Goal: Information Seeking & Learning: Find specific page/section

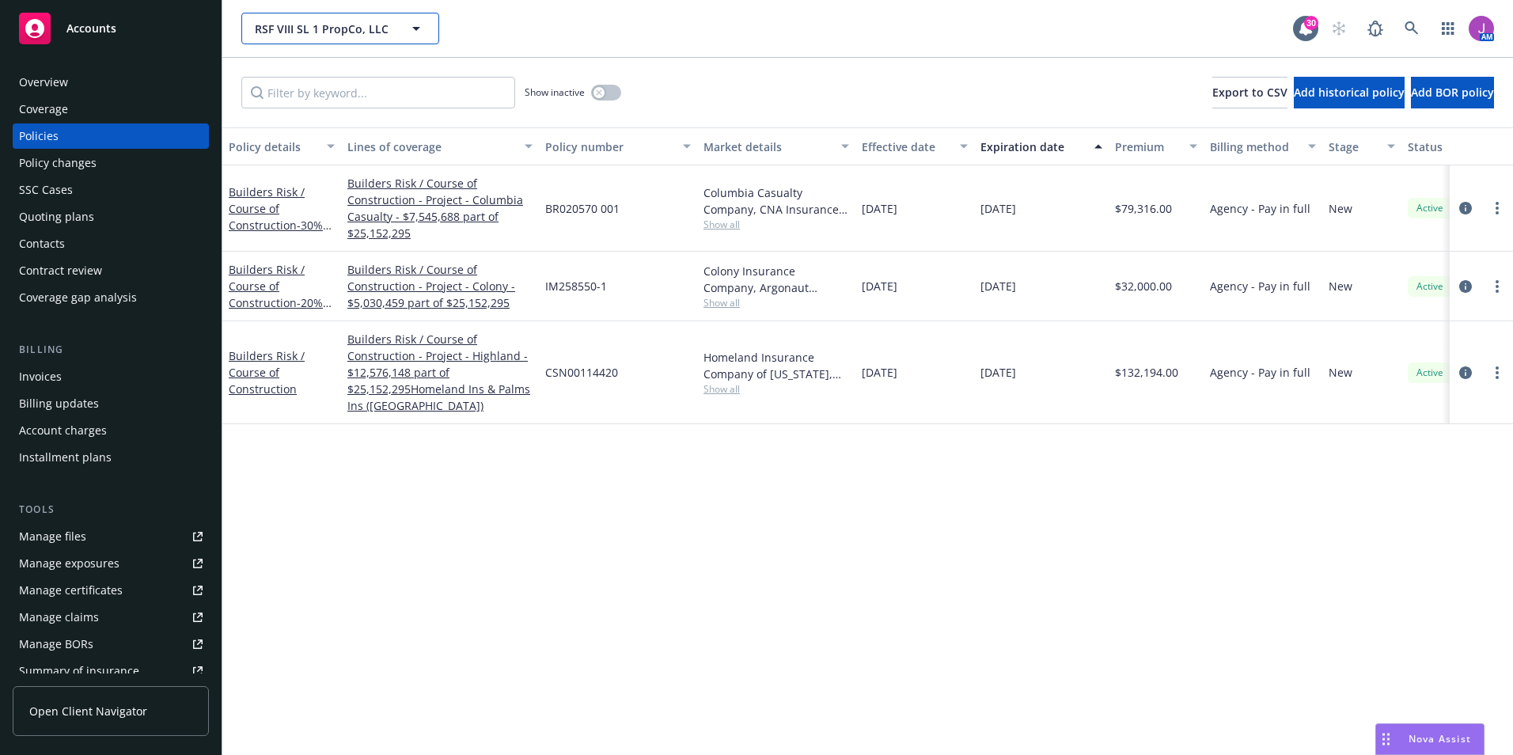
click at [267, 17] on button "RSF VIII SL 1 PropCo, LLC" at bounding box center [340, 29] width 198 height 32
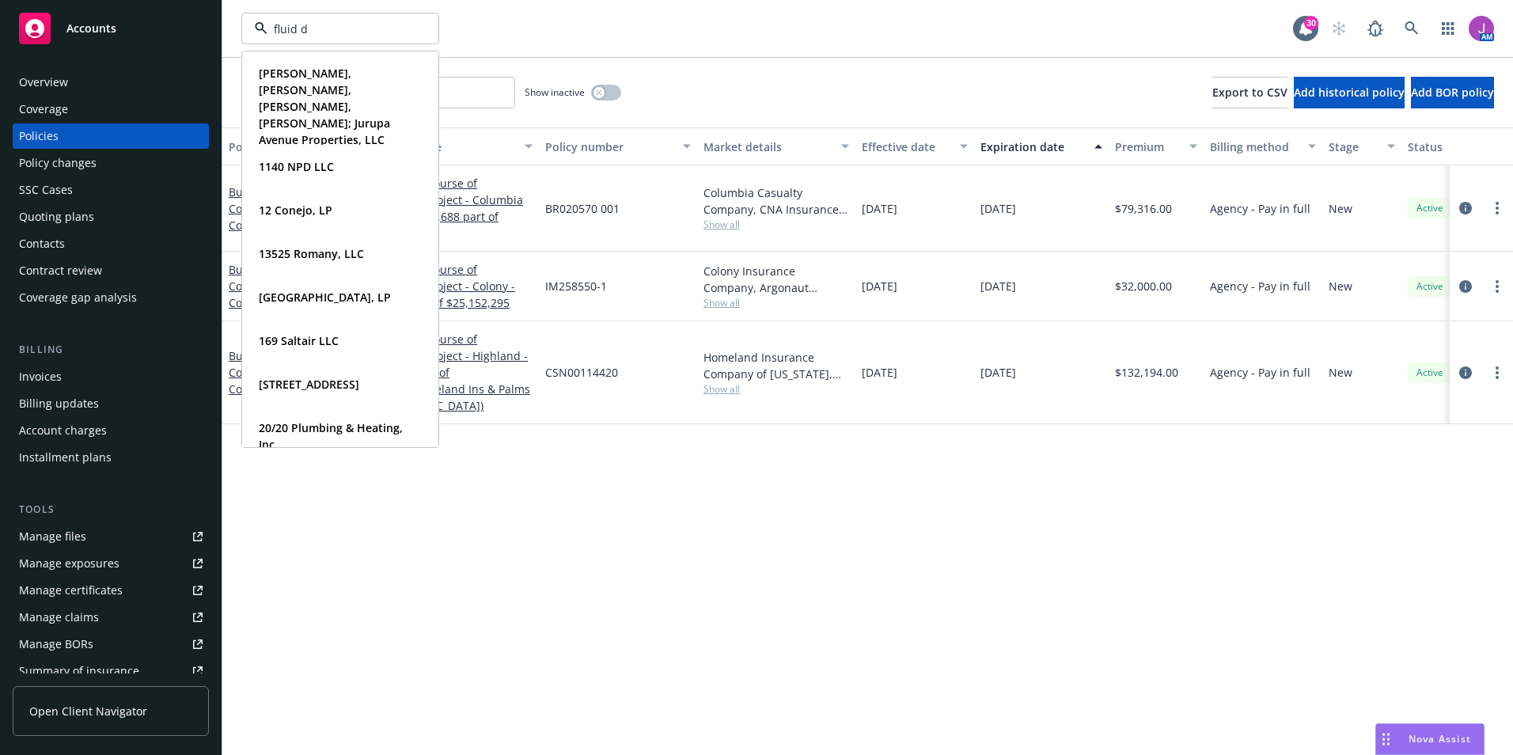
type input "fluid dy"
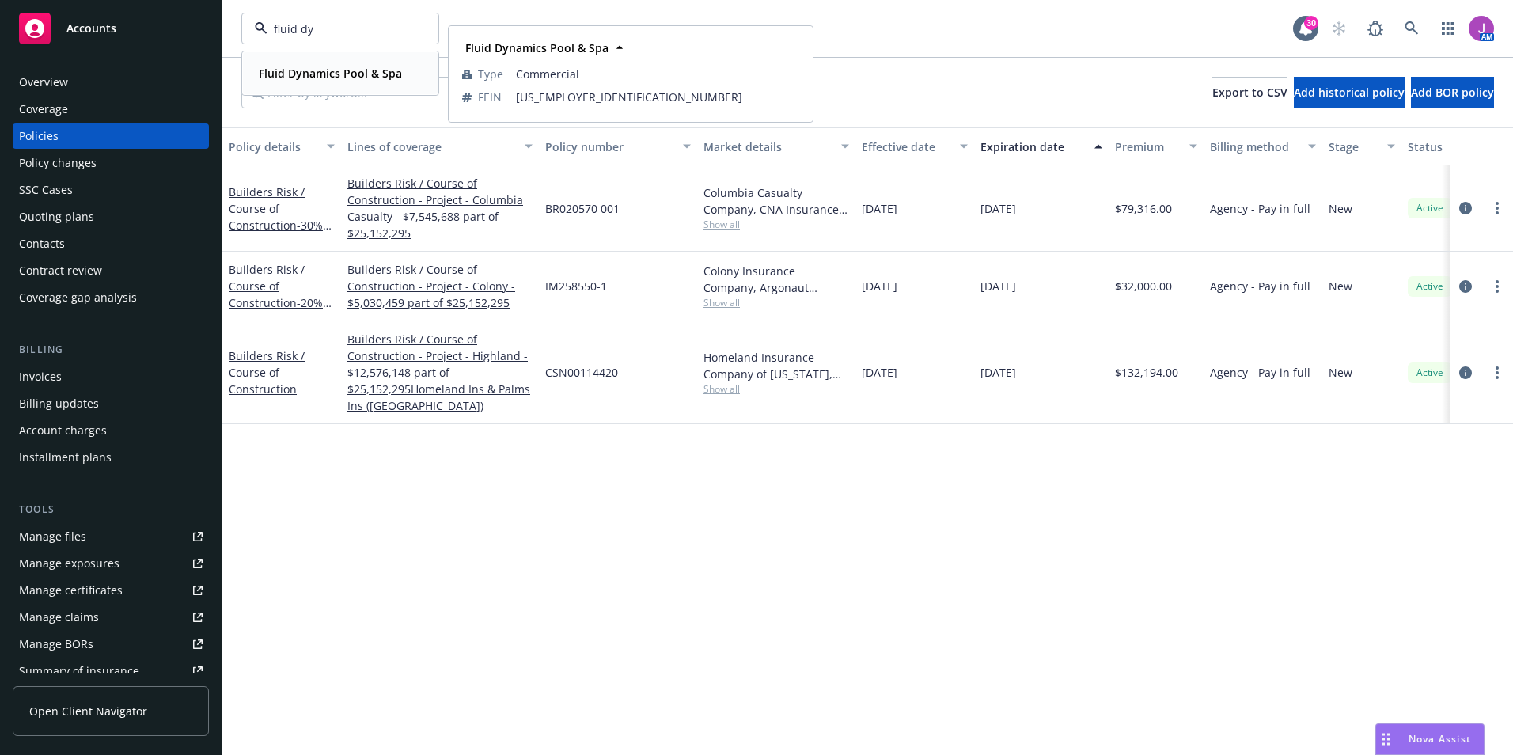
click at [306, 78] on strong "Fluid Dynamics Pool & Spa" at bounding box center [330, 73] width 143 height 15
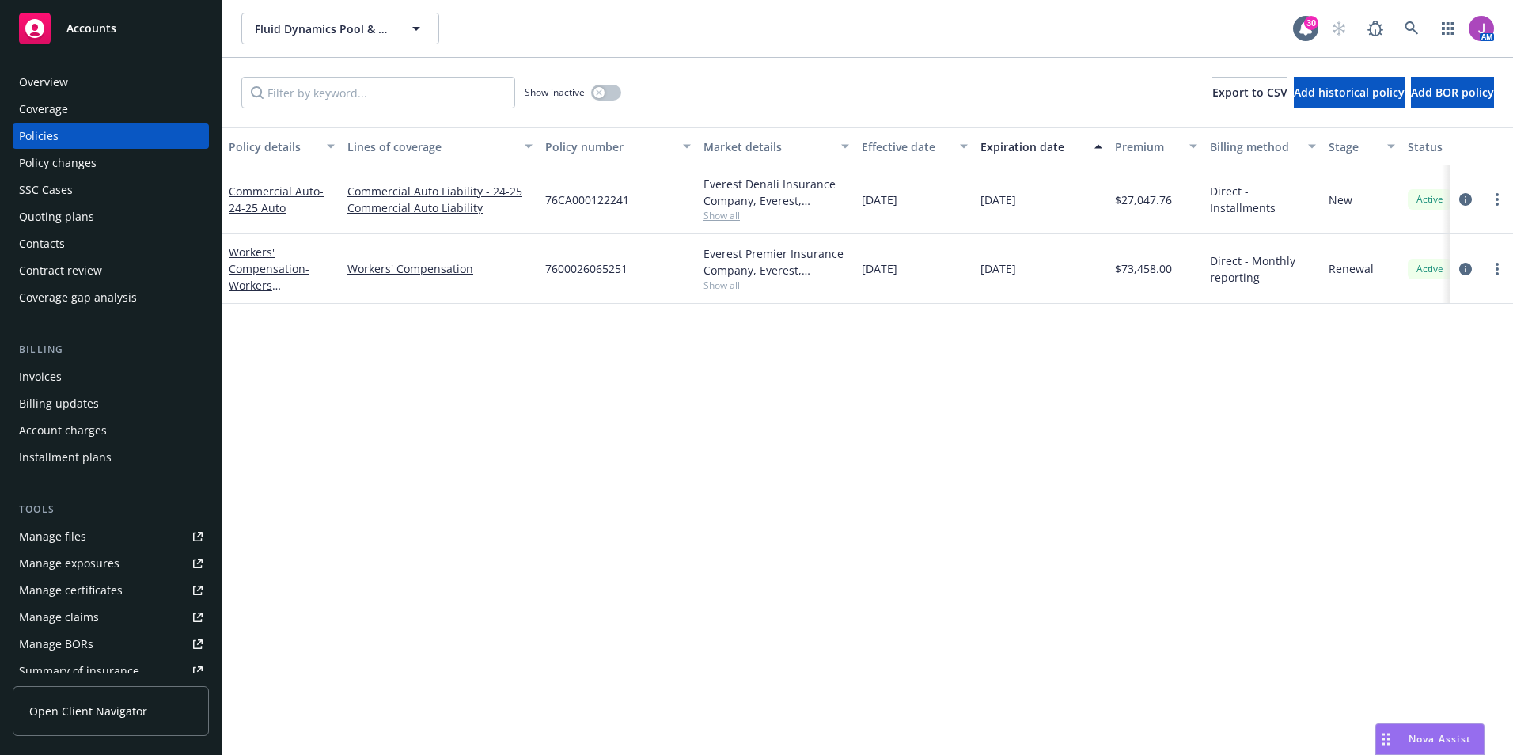
click at [90, 81] on div "Overview" at bounding box center [111, 82] width 184 height 25
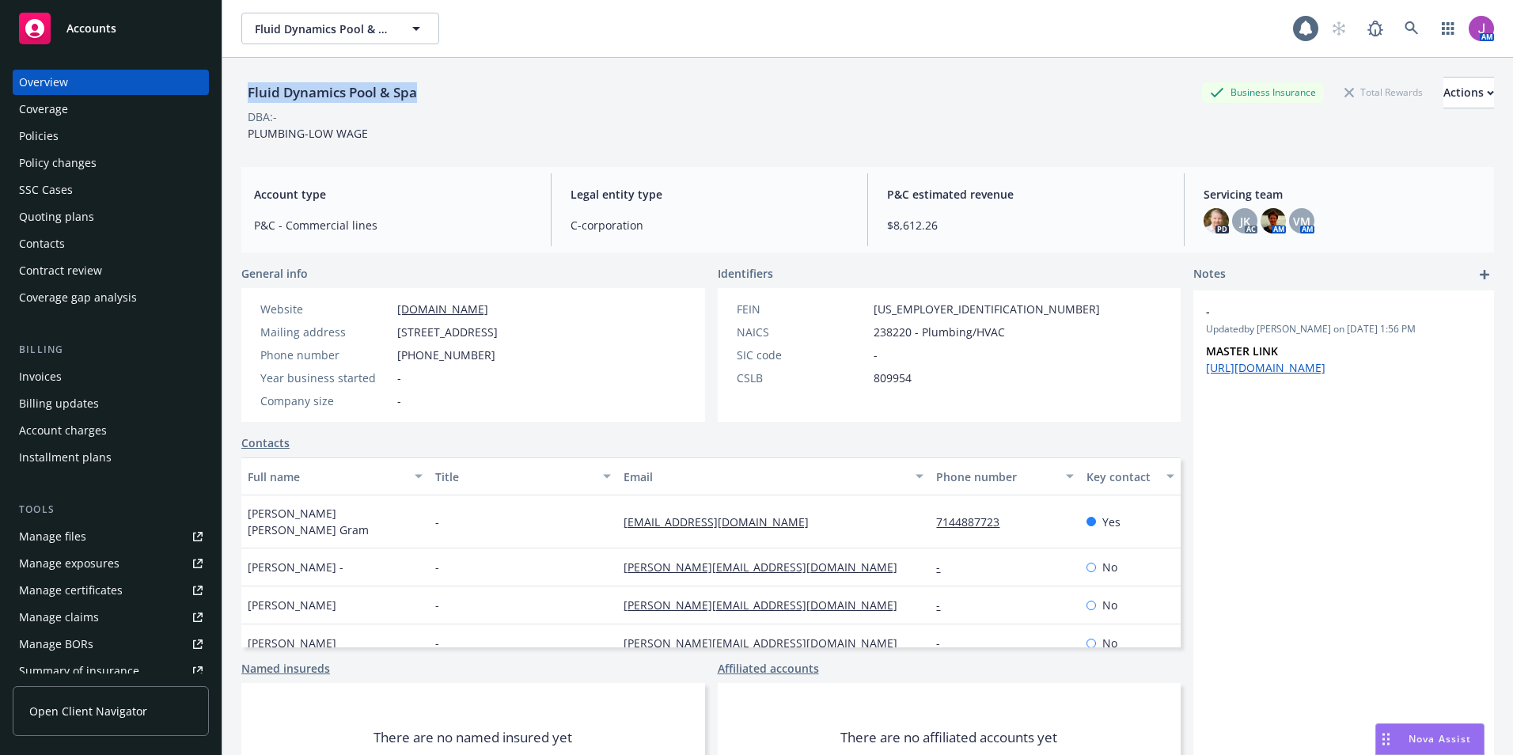
drag, startPoint x: 246, startPoint y: 90, endPoint x: 434, endPoint y: 96, distance: 187.6
click at [434, 96] on div "Fluid Dynamics Pool & Spa Business Insurance Total Rewards Actions" at bounding box center [867, 93] width 1252 height 32
copy div "Fluid Dynamics Pool & Spa"
click at [65, 212] on div "Quoting plans" at bounding box center [56, 216] width 75 height 25
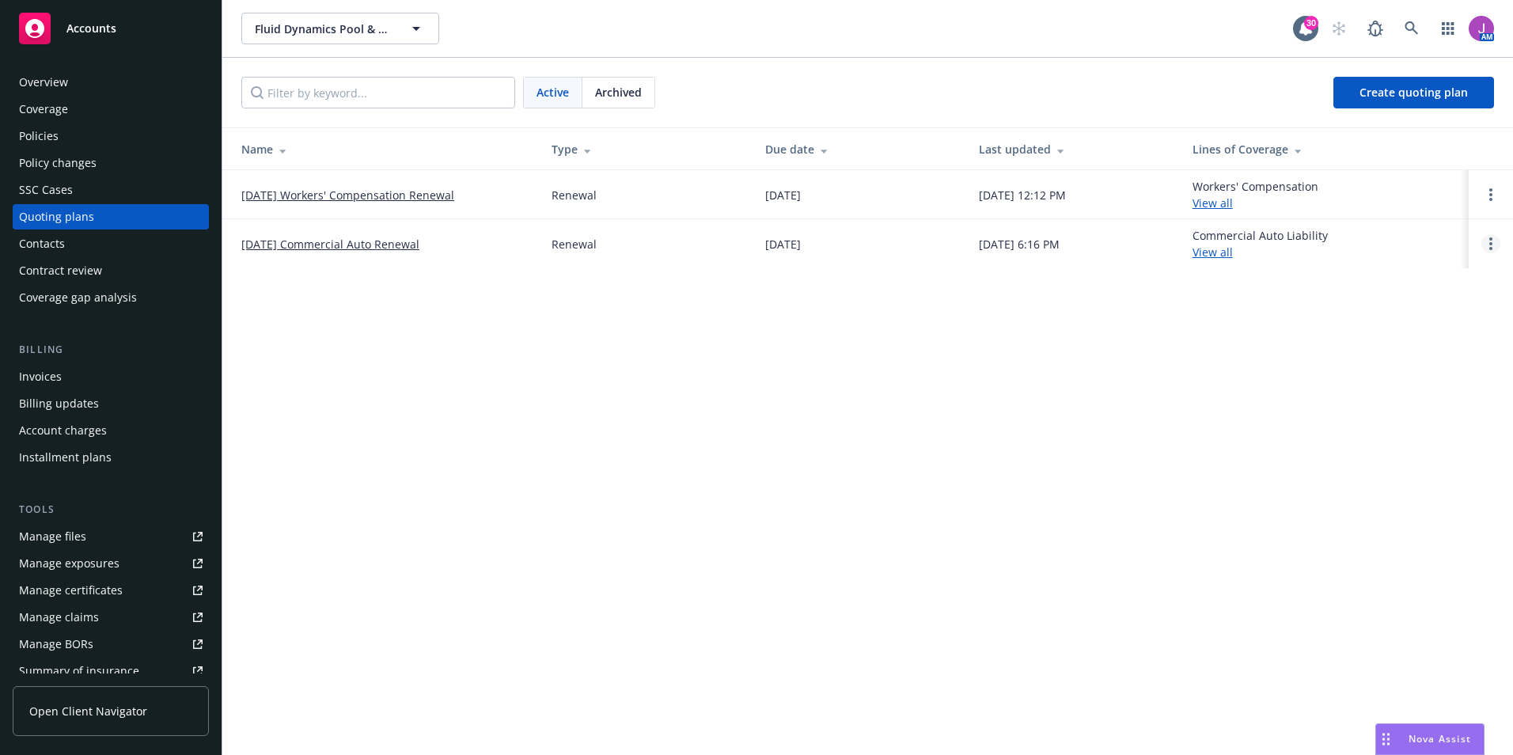
click at [1494, 250] on link "Open options" at bounding box center [1490, 243] width 19 height 19
click at [1388, 139] on span "Copy logging email" at bounding box center [1409, 136] width 138 height 15
click at [380, 31] on span "Fluid Dynamics Pool & Spa" at bounding box center [323, 29] width 137 height 17
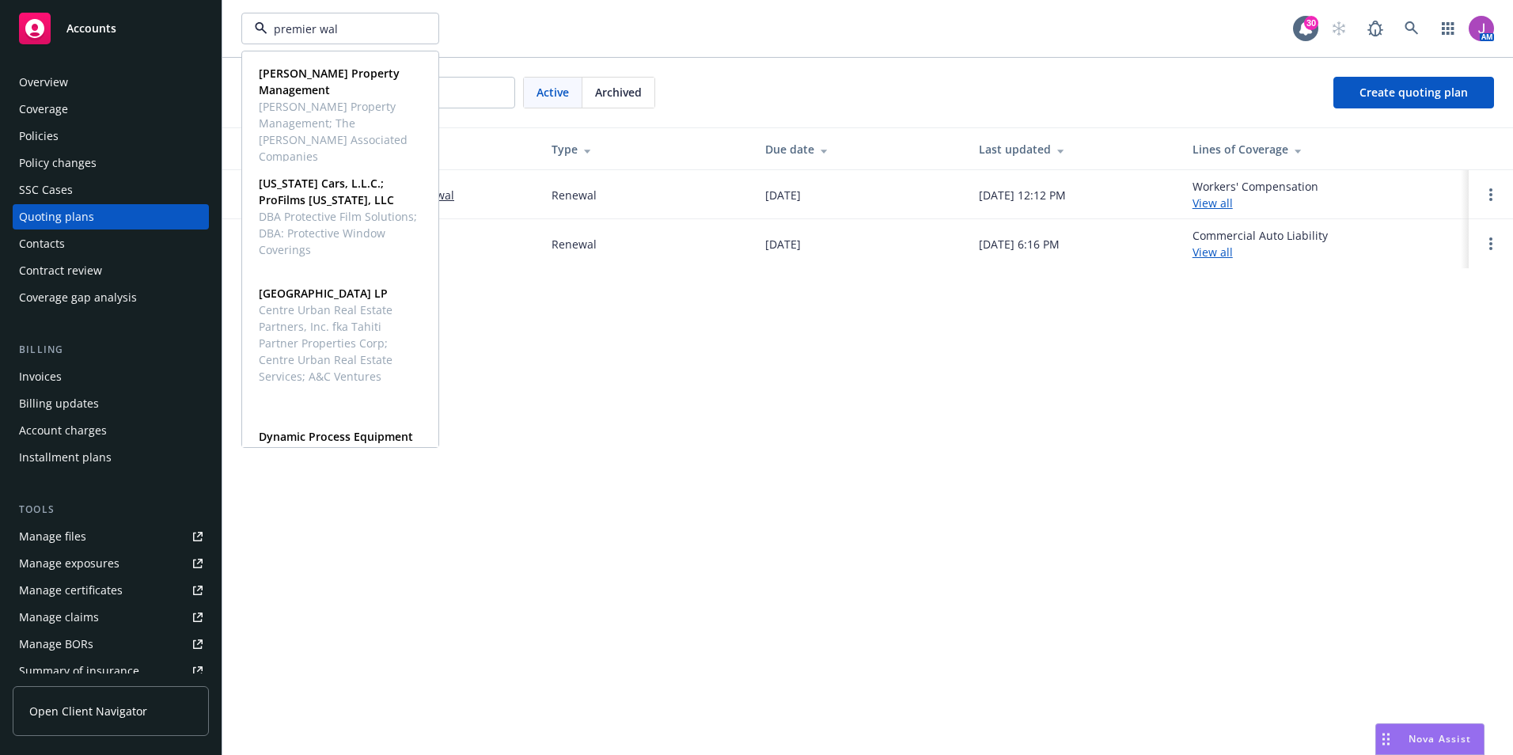
type input "premier wall"
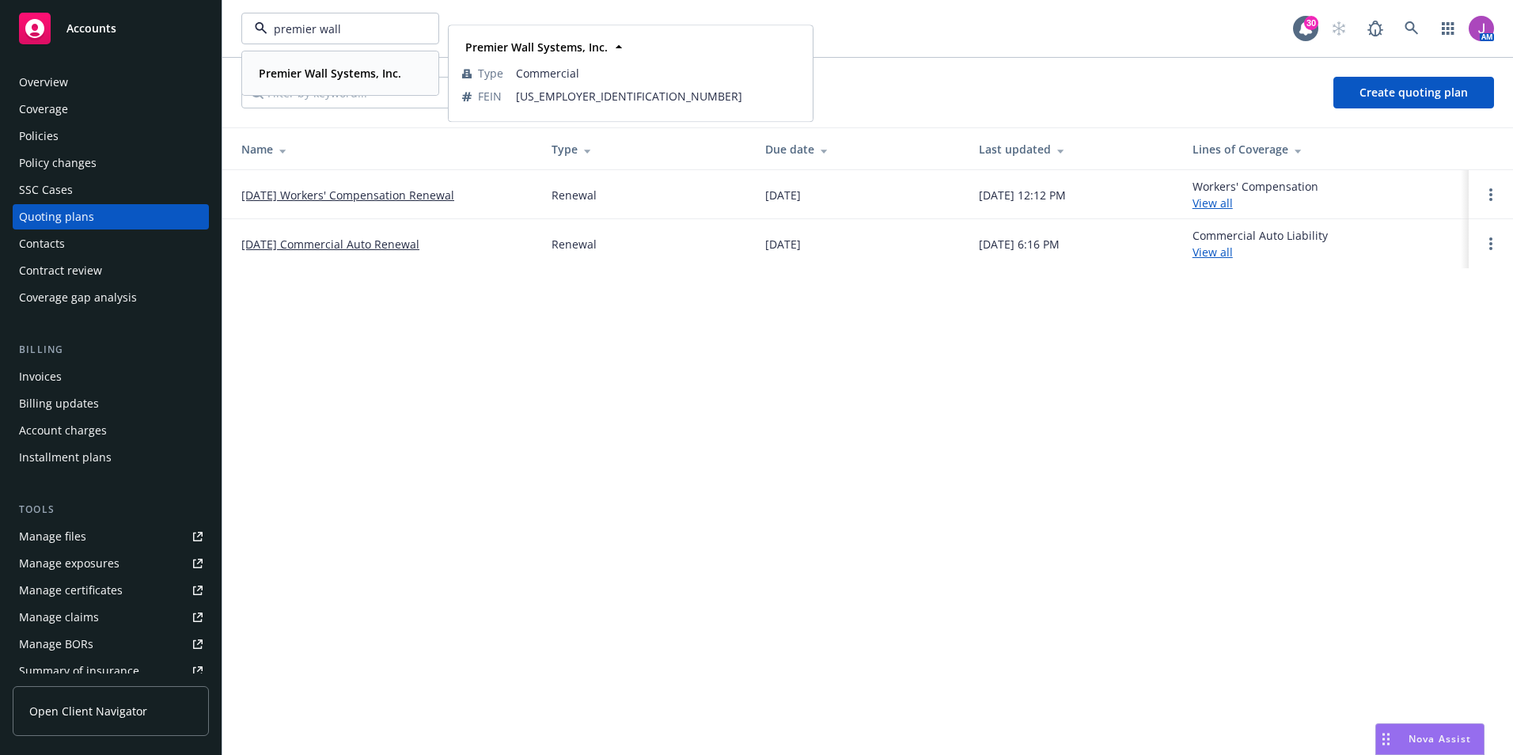
click at [316, 65] on div "Premier Wall Systems, Inc." at bounding box center [328, 73] width 152 height 23
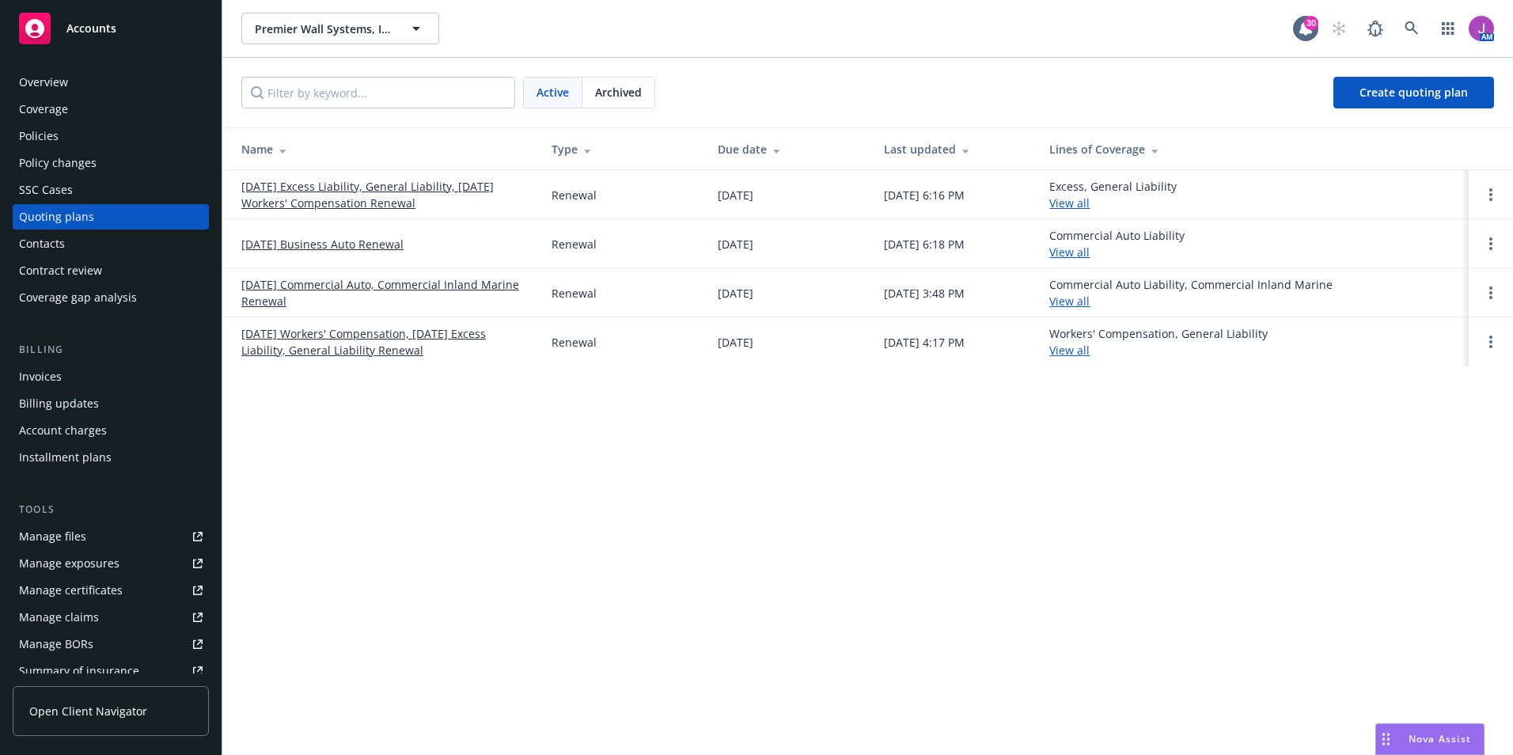
click at [34, 148] on div "Policies" at bounding box center [39, 135] width 40 height 25
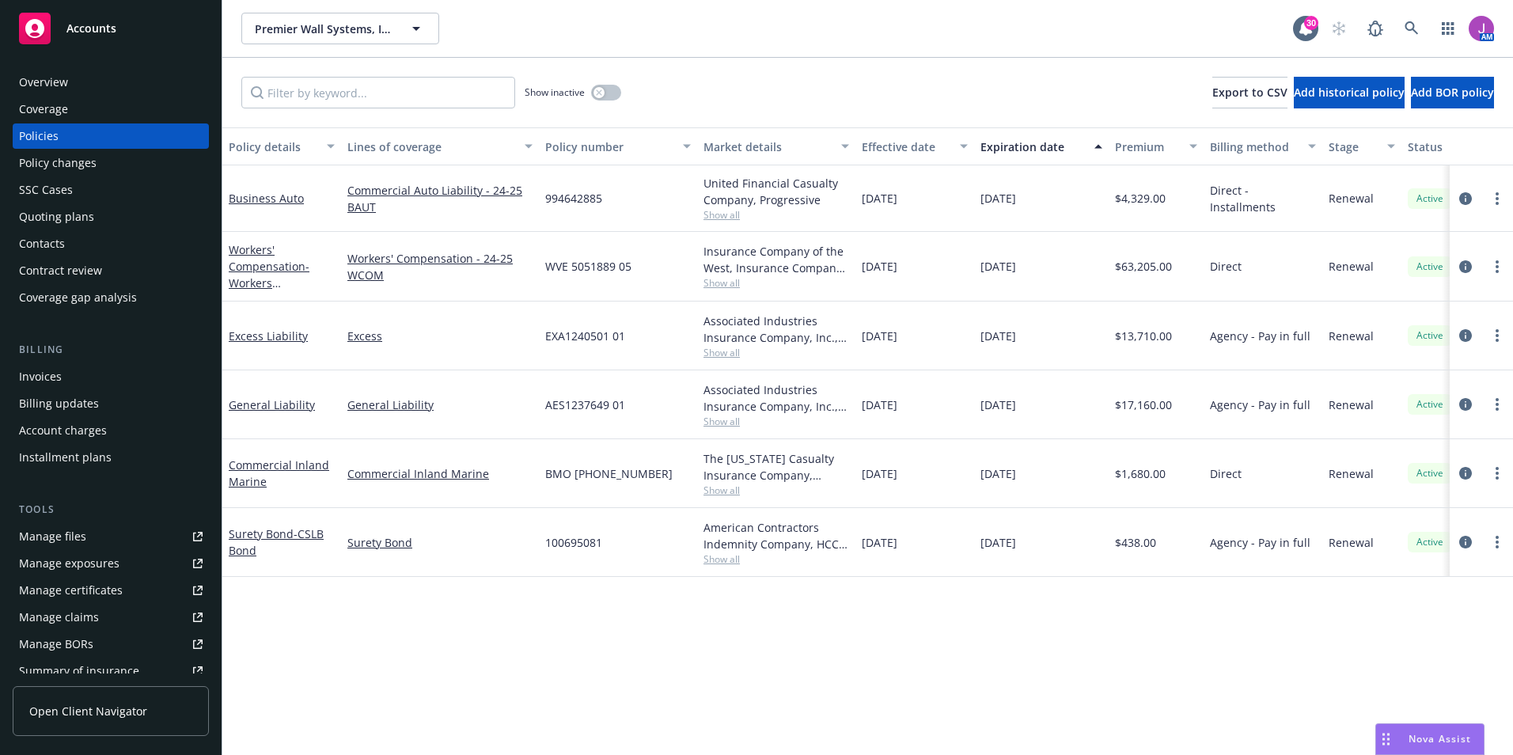
click at [725, 417] on span "Show all" at bounding box center [776, 421] width 146 height 13
click at [436, 625] on div "Policy details Lines of coverage Policy number Market details Effective date Ex…" at bounding box center [867, 440] width 1290 height 627
drag, startPoint x: 544, startPoint y: 406, endPoint x: 632, endPoint y: 414, distance: 89.0
click at [632, 414] on div "AES1237649 01" at bounding box center [618, 404] width 158 height 69
copy span "AES1237649 01"
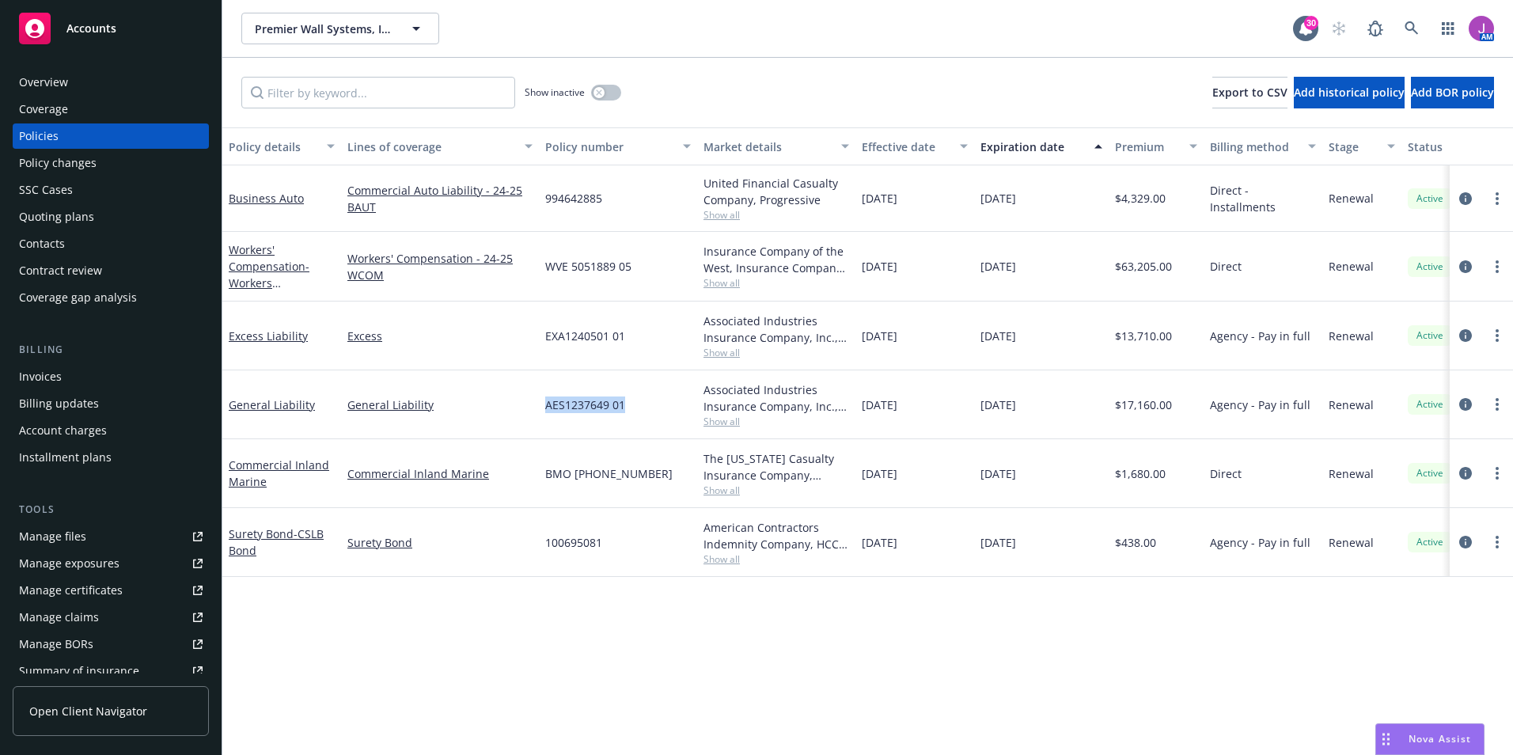
copy span "AES1237649 01"
drag, startPoint x: 342, startPoint y: 402, endPoint x: 486, endPoint y: 422, distance: 145.5
click at [486, 422] on div "General Liability" at bounding box center [440, 404] width 198 height 69
copy link "General Liability"
click at [53, 83] on div "Overview" at bounding box center [43, 82] width 49 height 25
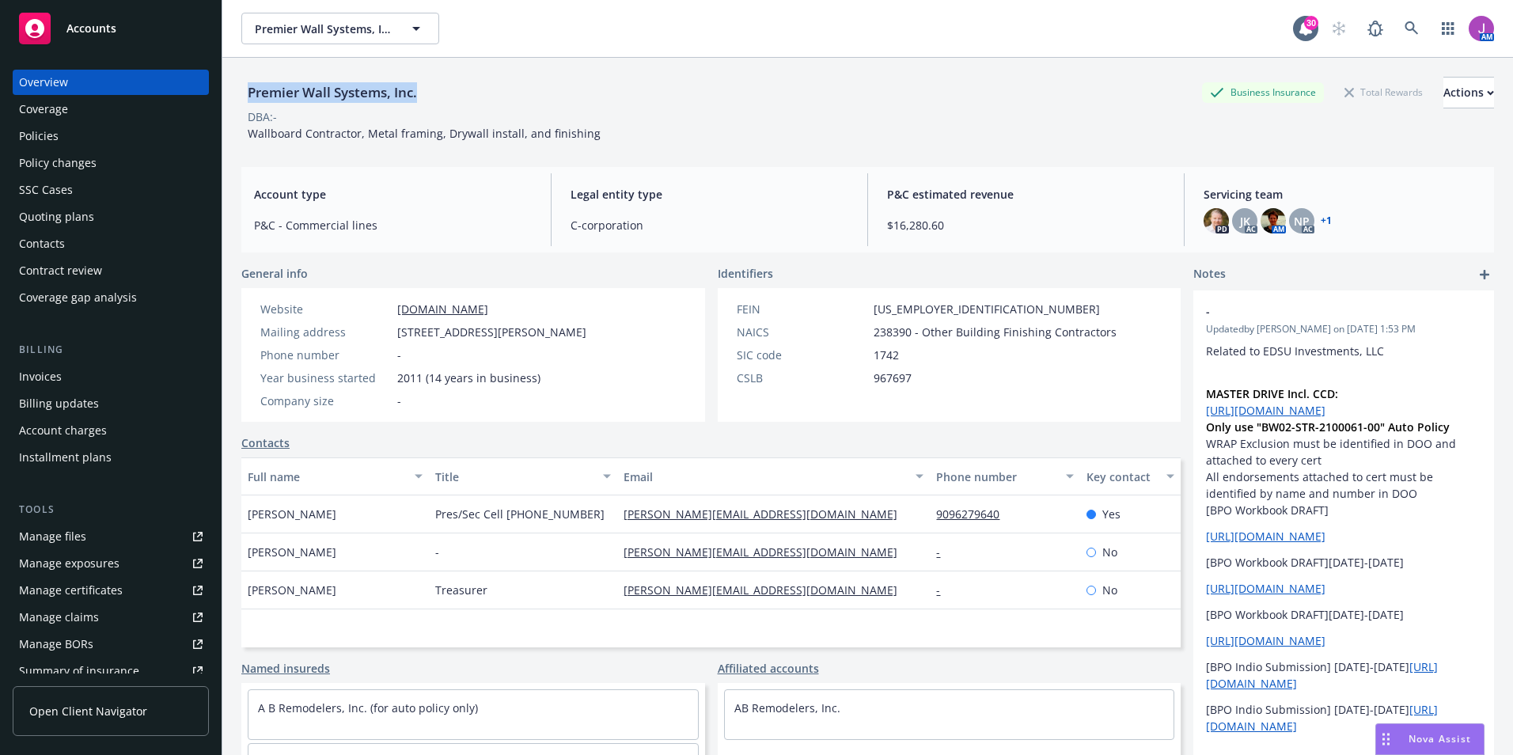
drag, startPoint x: 243, startPoint y: 93, endPoint x: 422, endPoint y: 96, distance: 179.6
click at [422, 96] on div "Premier Wall Systems, Inc." at bounding box center [332, 92] width 182 height 21
copy div "Premier Wall Systems, Inc."
click at [55, 237] on div "Contacts" at bounding box center [42, 243] width 46 height 25
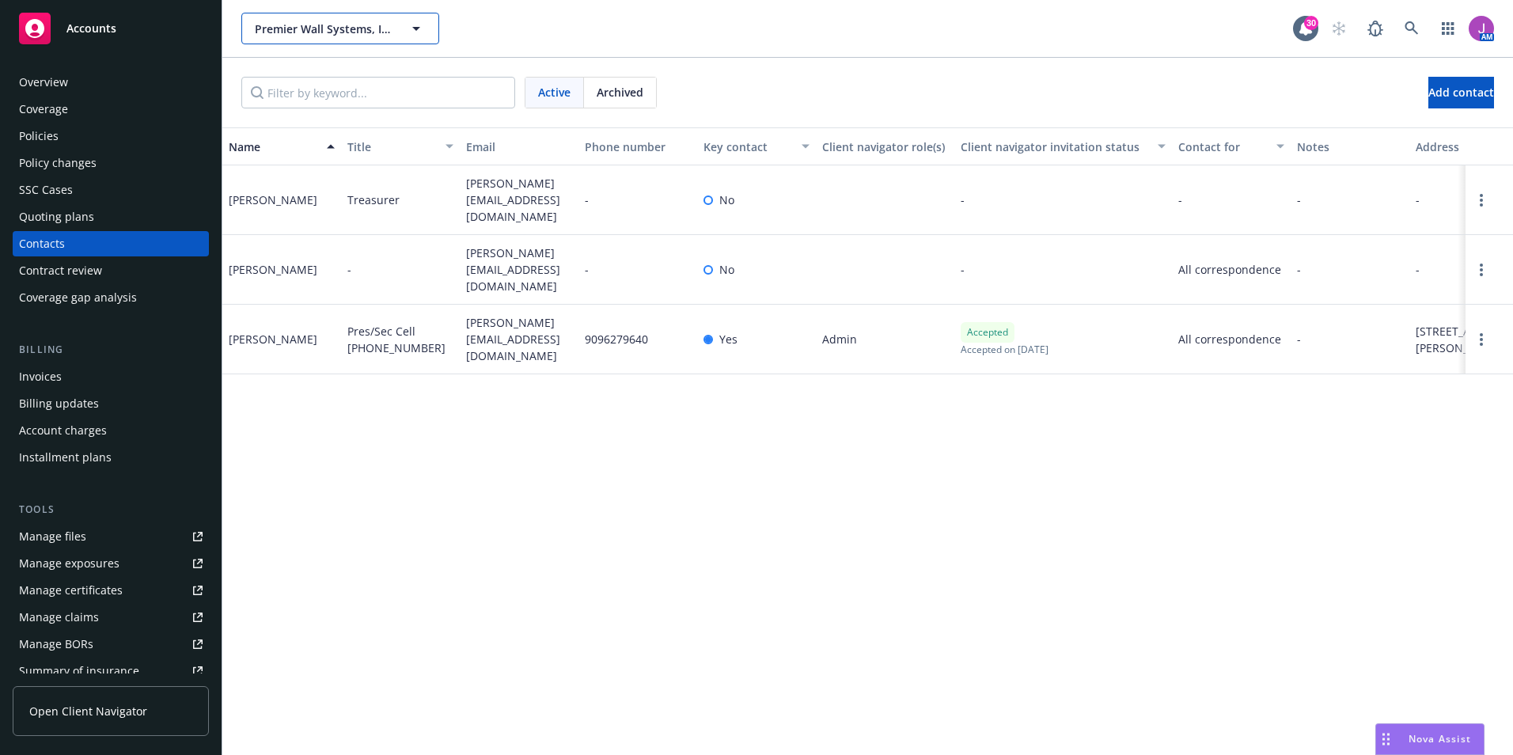
click at [351, 31] on span "Premier Wall Systems, Inc." at bounding box center [323, 29] width 137 height 17
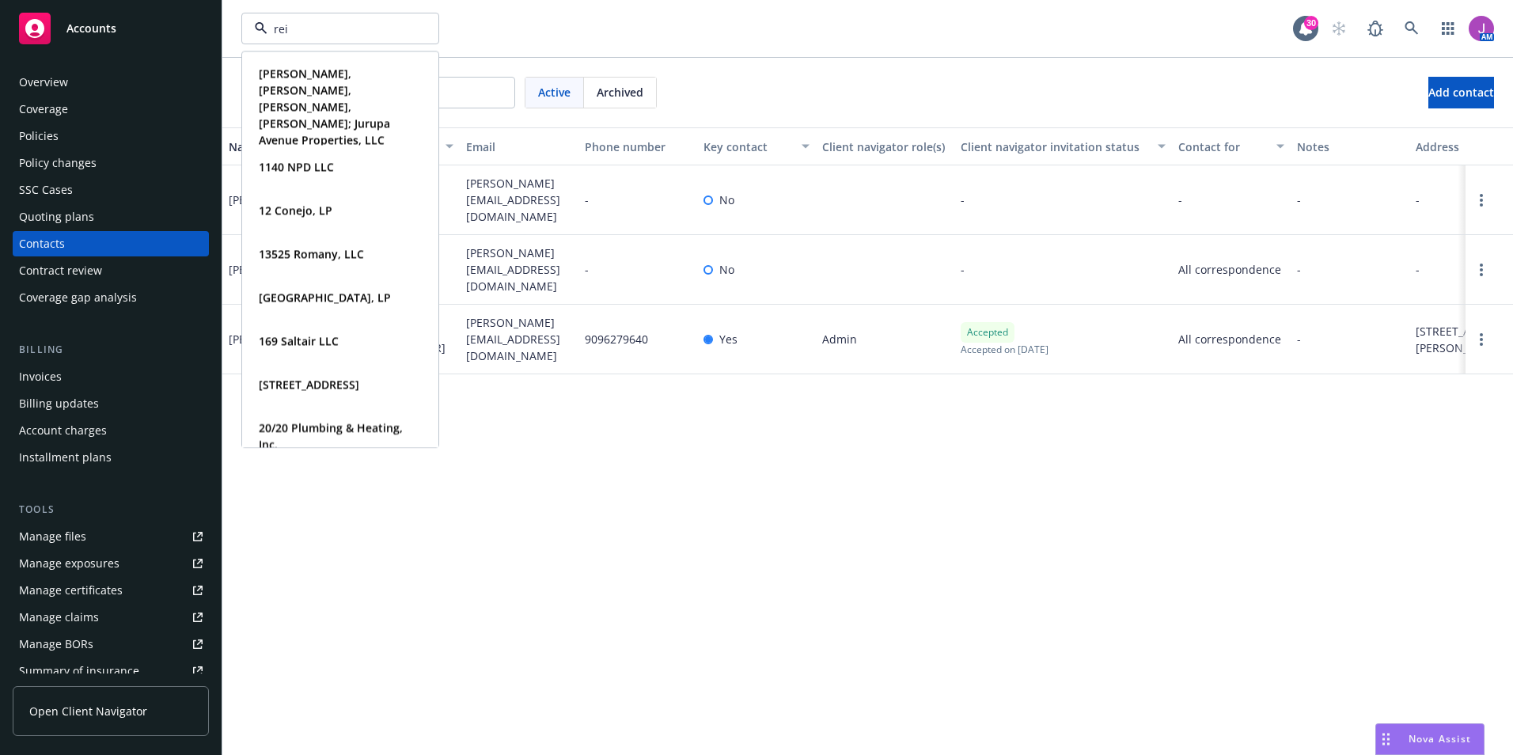
type input "[PERSON_NAME]"
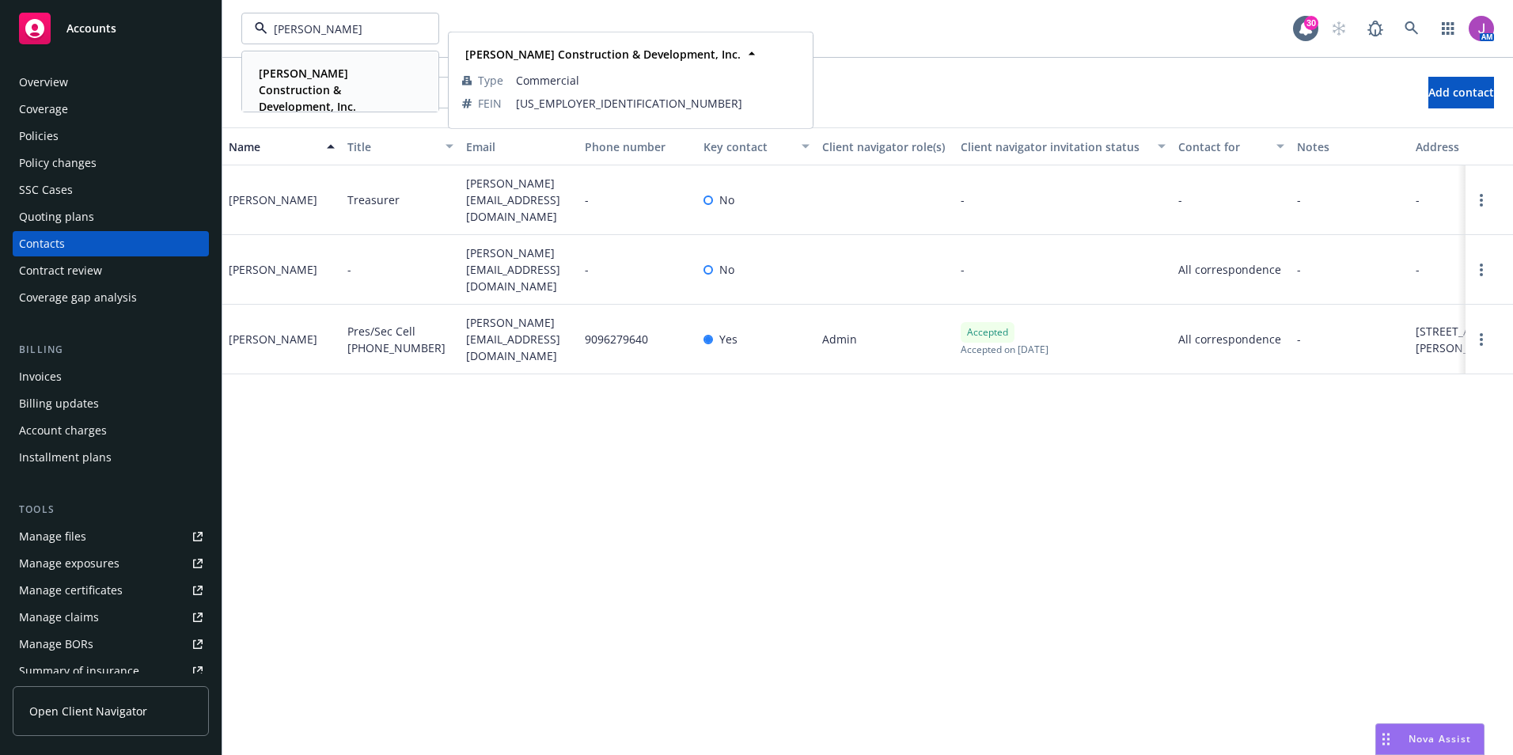
click at [320, 78] on strong "[PERSON_NAME] Construction & Development, Inc." at bounding box center [307, 90] width 97 height 48
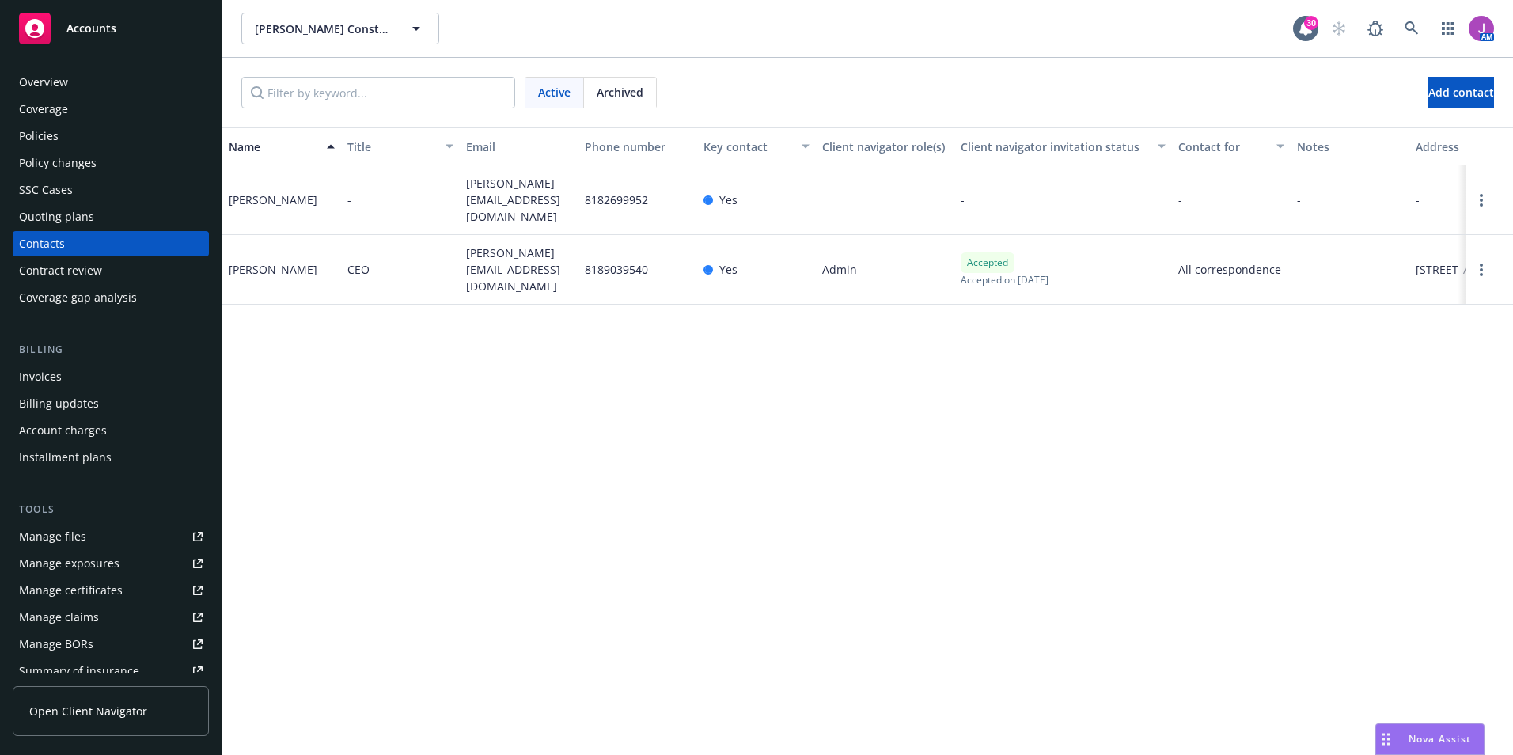
click at [55, 123] on div "Overview Coverage Policies Policy changes SSC Cases Quoting plans Contacts Cont…" at bounding box center [111, 190] width 196 height 241
click at [52, 133] on div "Policies" at bounding box center [39, 135] width 40 height 25
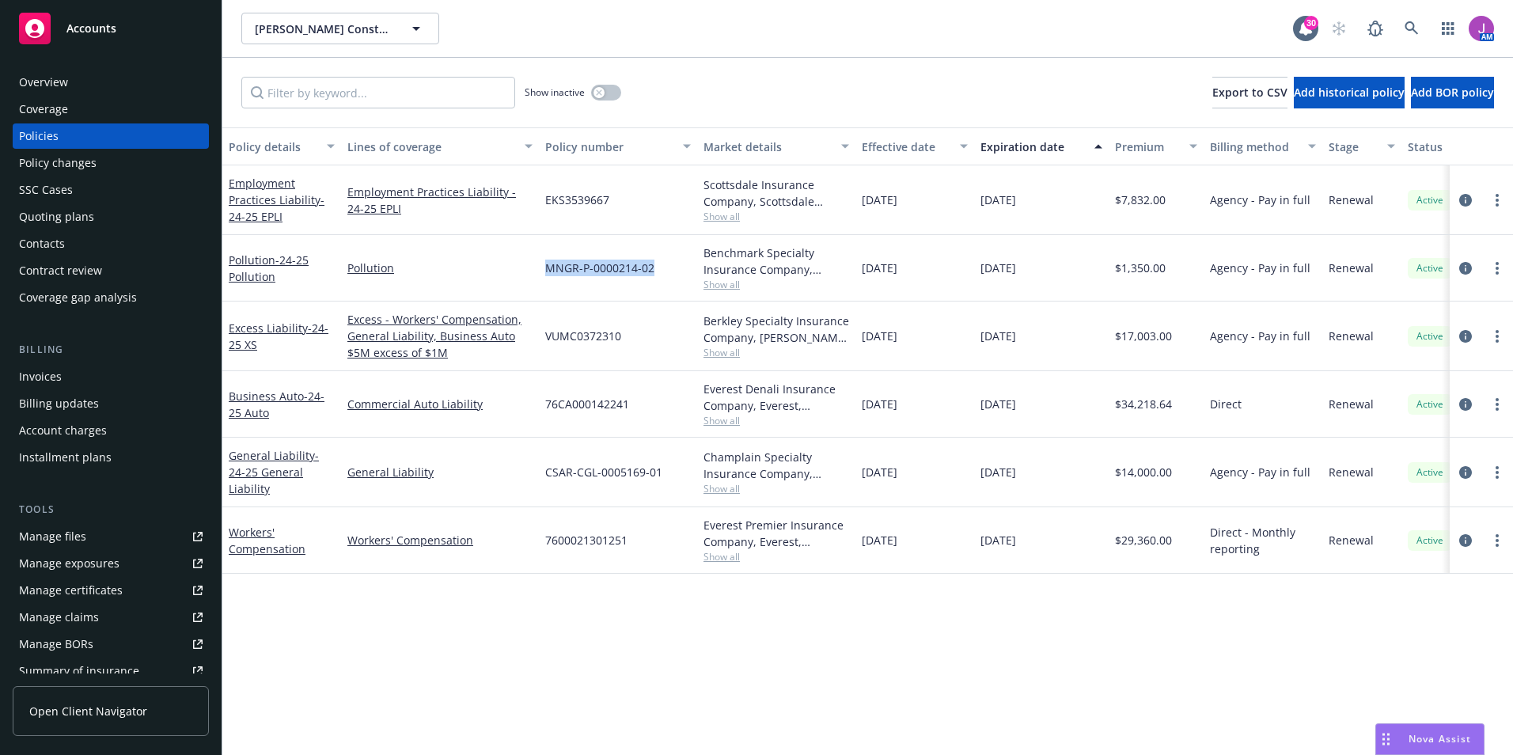
drag, startPoint x: 547, startPoint y: 265, endPoint x: 661, endPoint y: 271, distance: 114.1
click at [661, 271] on div "MNGR-P-0000214-02" at bounding box center [618, 268] width 158 height 66
copy span "MNGR-P-0000214-02"
click at [720, 422] on span "Show all" at bounding box center [776, 420] width 146 height 13
click at [954, 606] on div "Policy details Lines of coverage Policy number Market details Effective date Ex…" at bounding box center [867, 440] width 1290 height 627
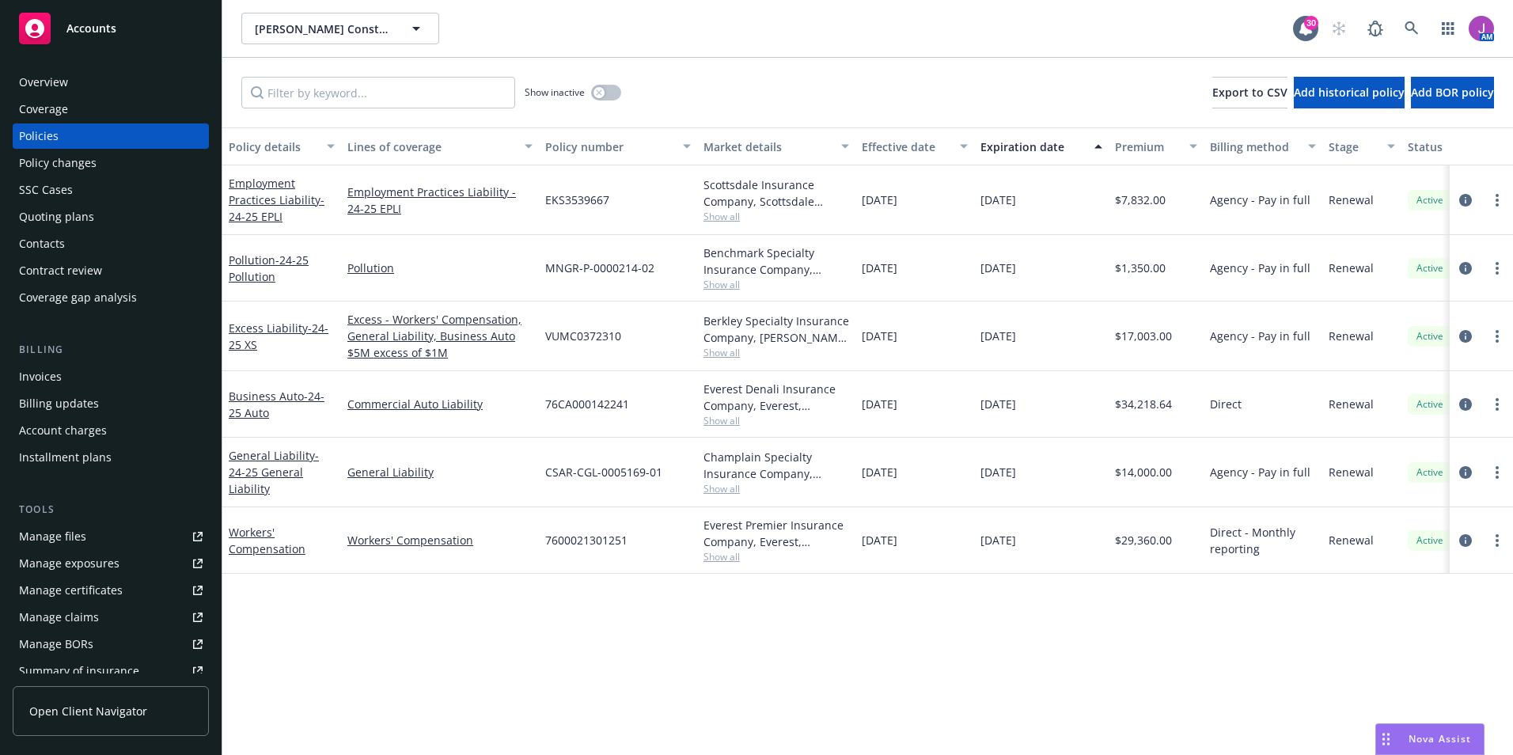
click at [725, 415] on span "Show all" at bounding box center [776, 420] width 146 height 13
click at [542, 402] on div "76CA000142241" at bounding box center [618, 404] width 158 height 66
drag, startPoint x: 548, startPoint y: 404, endPoint x: 633, endPoint y: 408, distance: 84.8
click at [633, 408] on div "76CA000142241" at bounding box center [618, 404] width 158 height 66
copy span "76CA000142241"
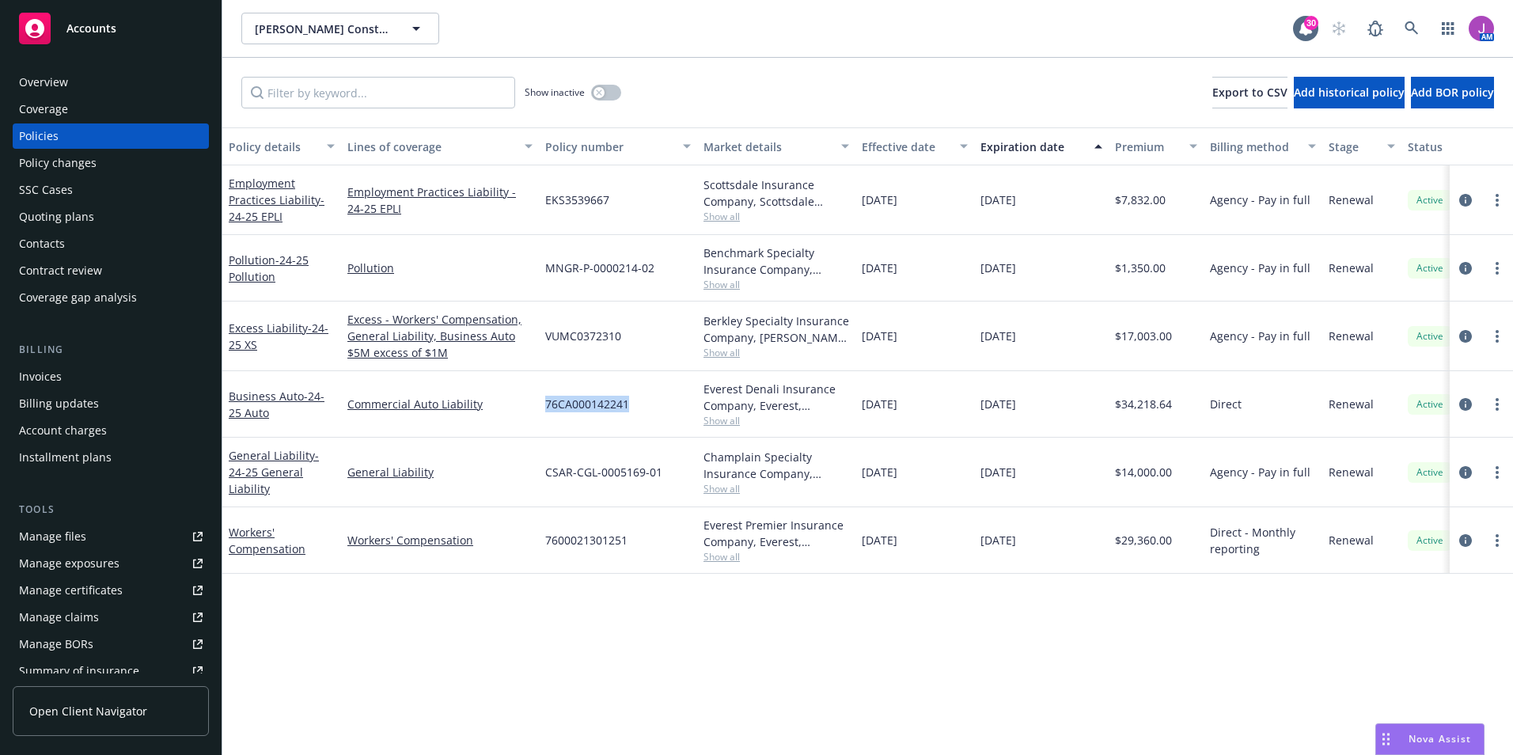
click at [99, 77] on div "Overview" at bounding box center [111, 82] width 184 height 25
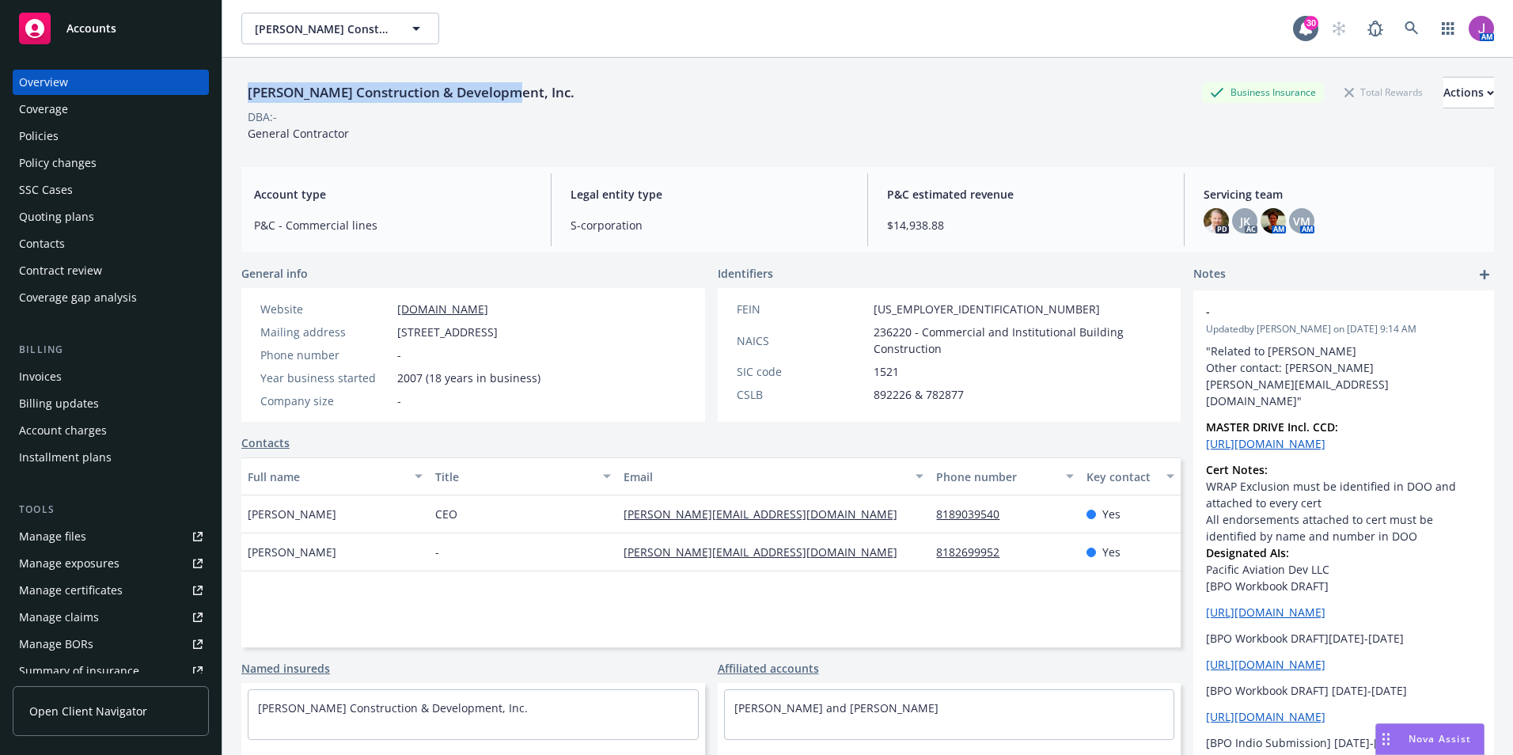
drag, startPoint x: 484, startPoint y: 90, endPoint x: 524, endPoint y: 96, distance: 39.9
click at [524, 96] on div "[PERSON_NAME] Construction & Development, Inc. Business Insurance Total Rewards…" at bounding box center [867, 435] width 1290 height 755
click at [74, 125] on div "Policies" at bounding box center [111, 135] width 184 height 25
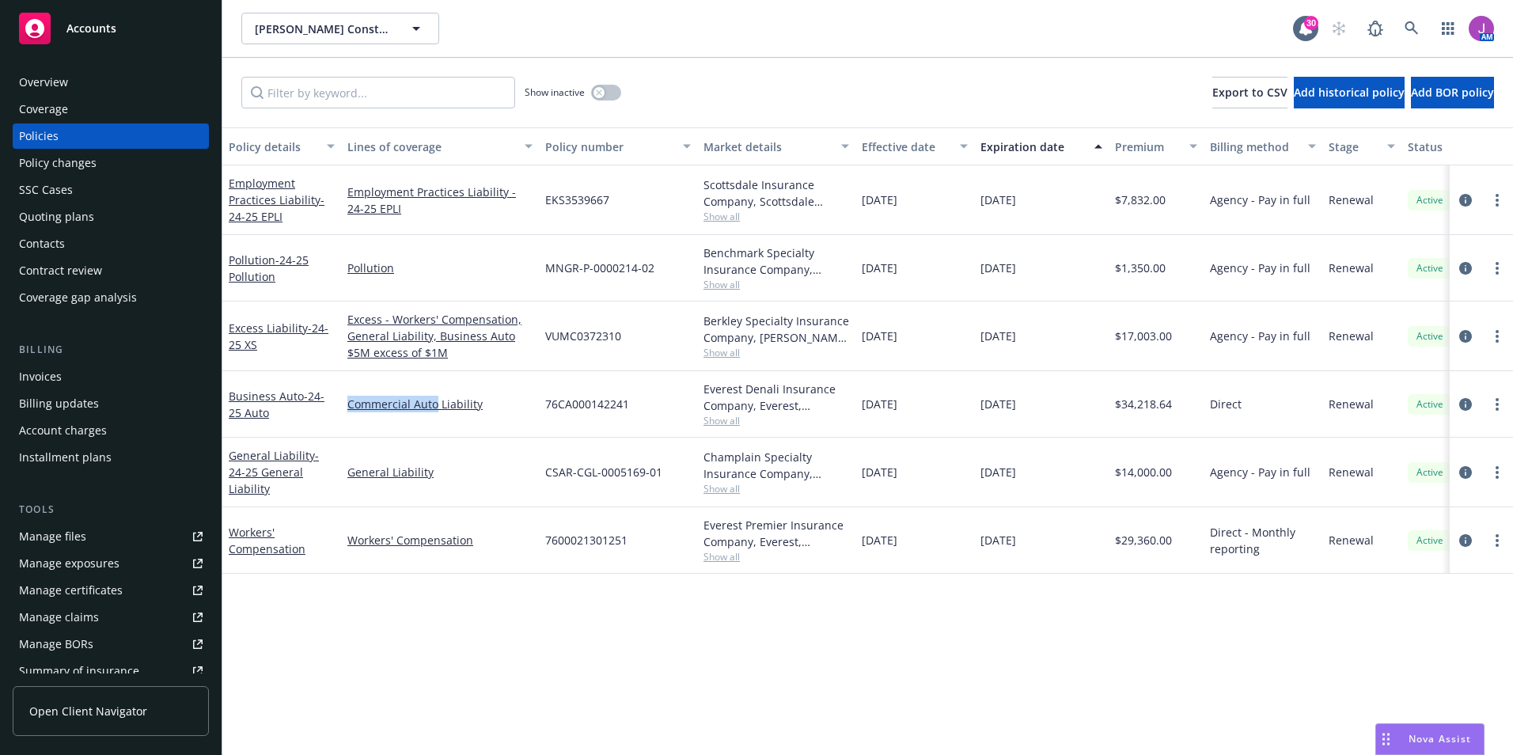
drag, startPoint x: 346, startPoint y: 406, endPoint x: 438, endPoint y: 415, distance: 92.3
click at [438, 415] on div "Commercial Auto Liability" at bounding box center [440, 404] width 198 height 66
copy link "Commercial Auto"
drag, startPoint x: 544, startPoint y: 406, endPoint x: 631, endPoint y: 415, distance: 87.5
click at [631, 415] on div "76CA000142241" at bounding box center [618, 404] width 158 height 66
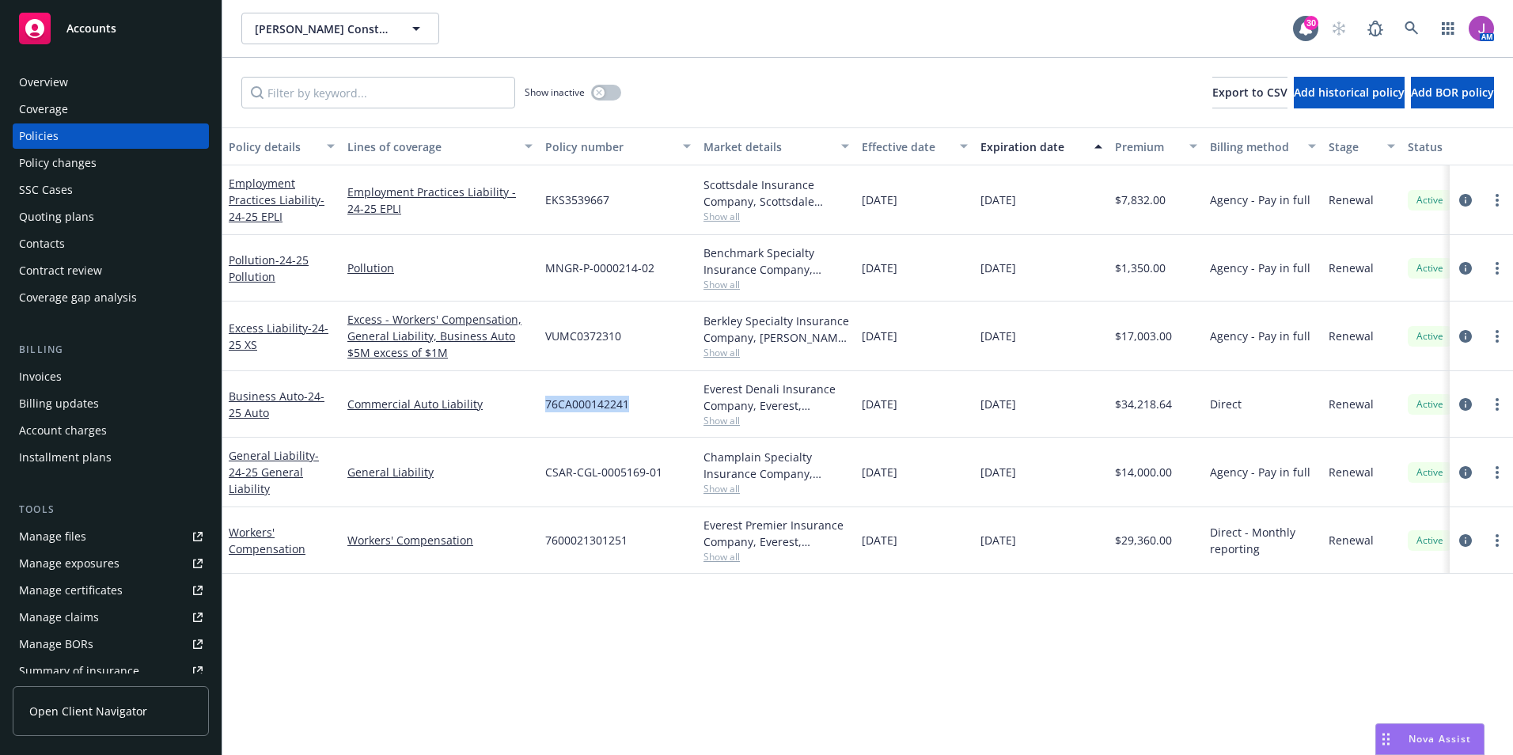
copy span "76CA000142241"
click at [320, 30] on span "[PERSON_NAME] Construction & Development, Inc." at bounding box center [323, 29] width 137 height 17
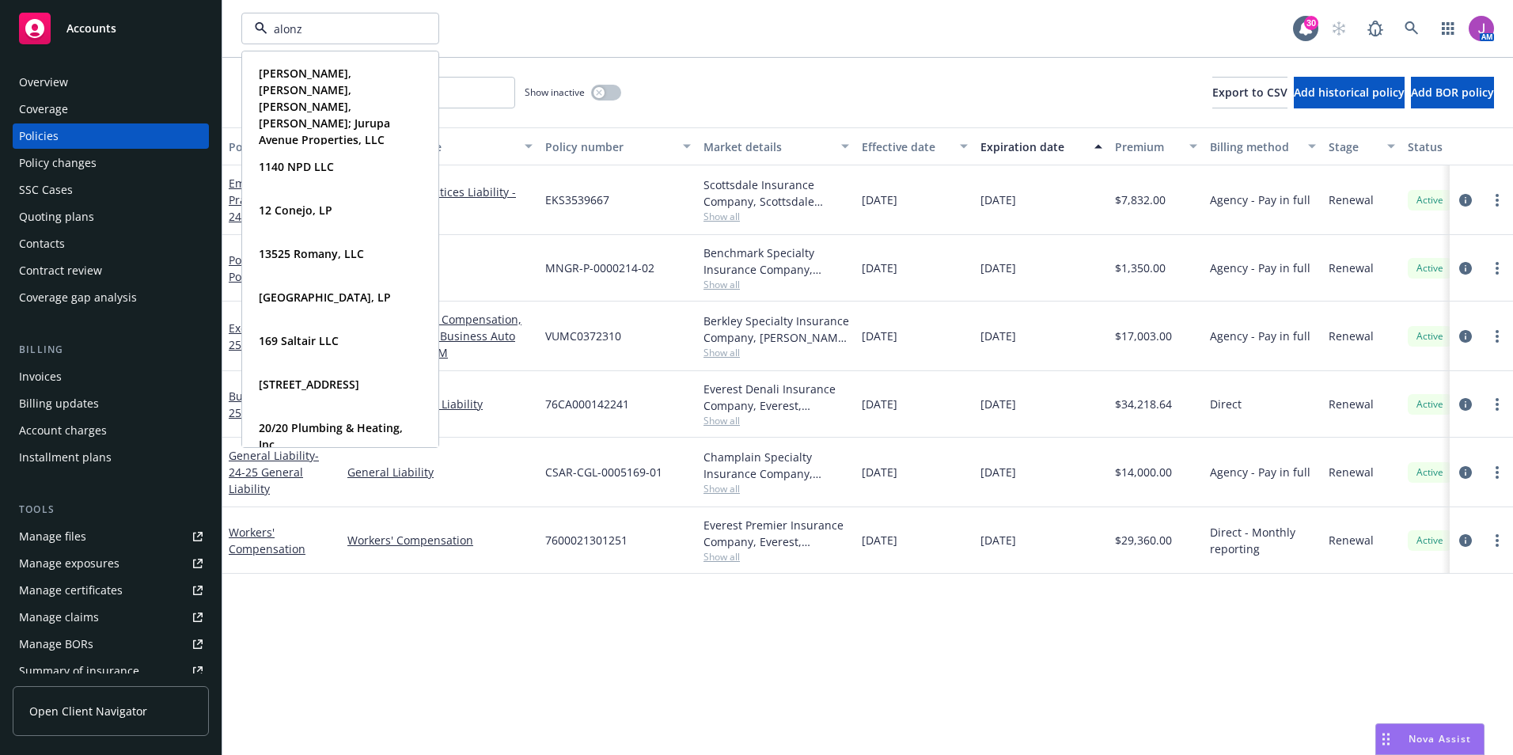
type input "[PERSON_NAME]"
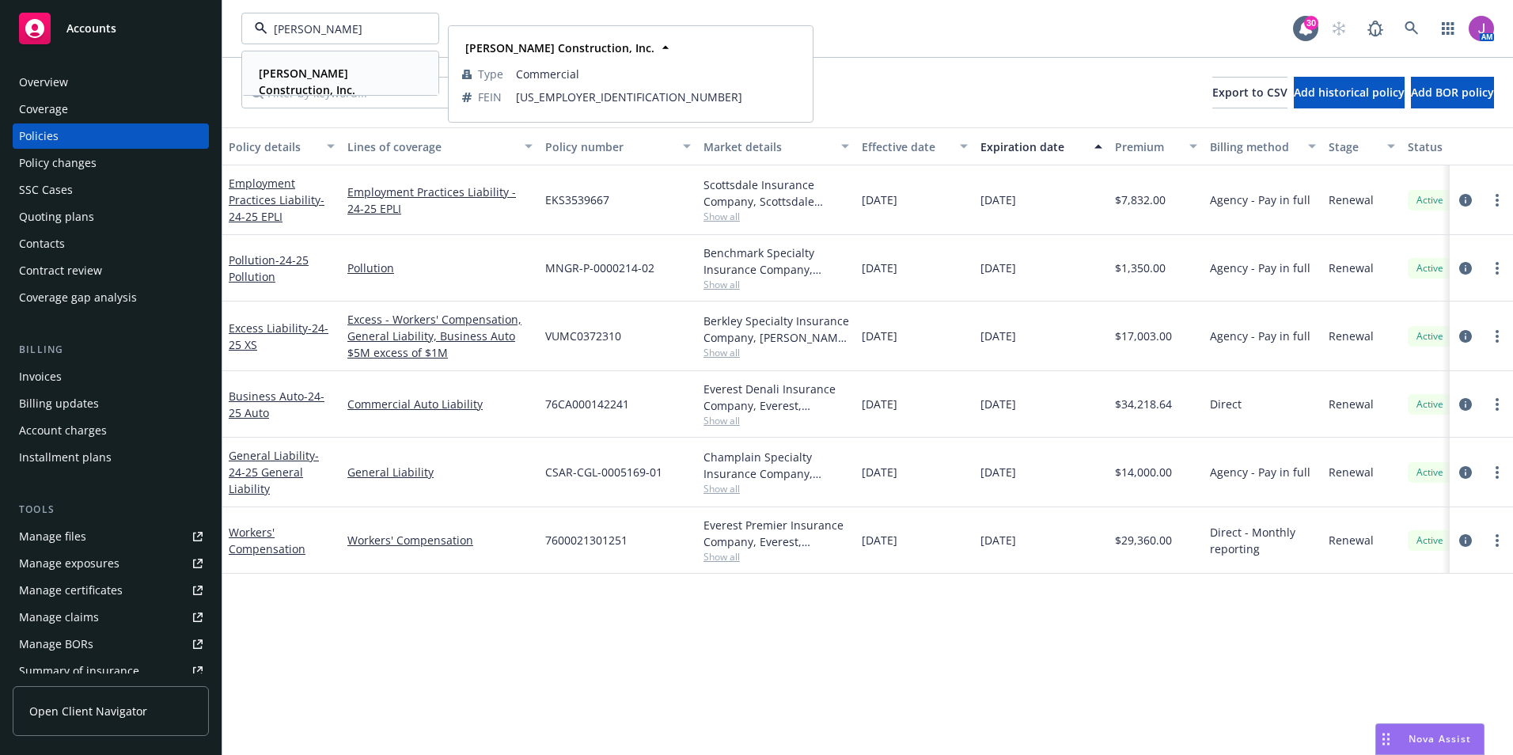
click at [305, 63] on div "[PERSON_NAME] Construction, Inc." at bounding box center [336, 82] width 169 height 40
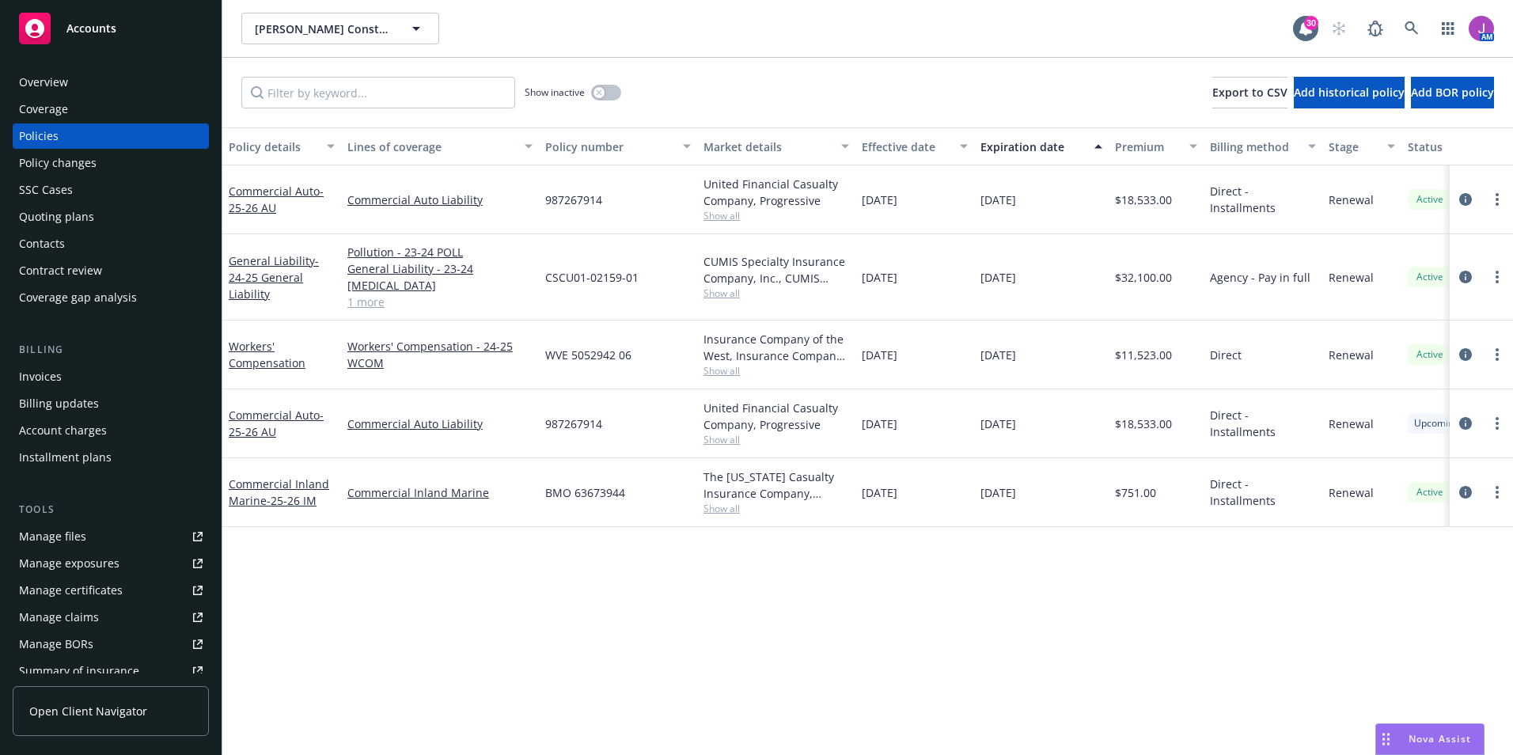
click at [724, 290] on span "Show all" at bounding box center [776, 292] width 146 height 13
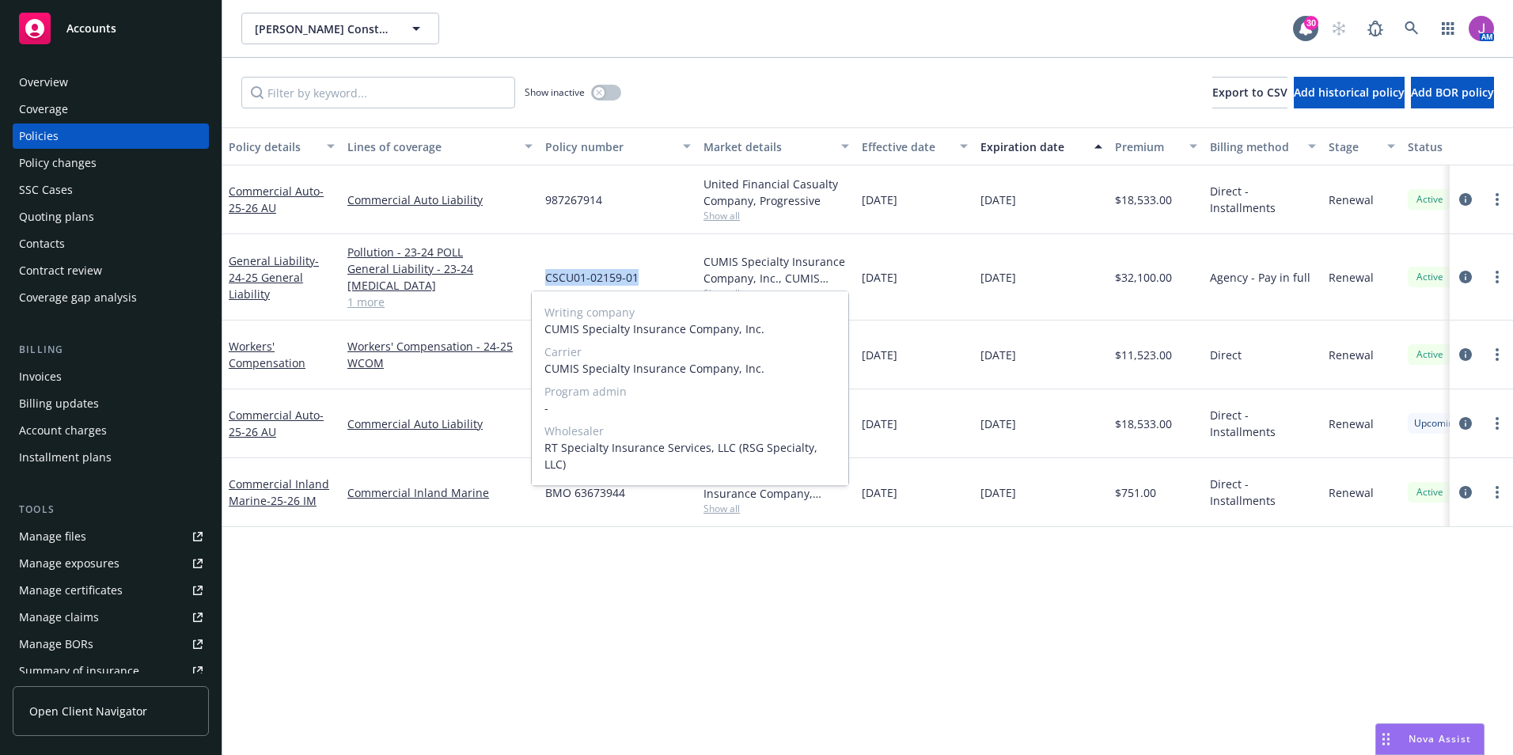
drag, startPoint x: 544, startPoint y: 267, endPoint x: 641, endPoint y: 279, distance: 97.3
click at [641, 279] on div "CSCU01-02159-01" at bounding box center [618, 277] width 158 height 86
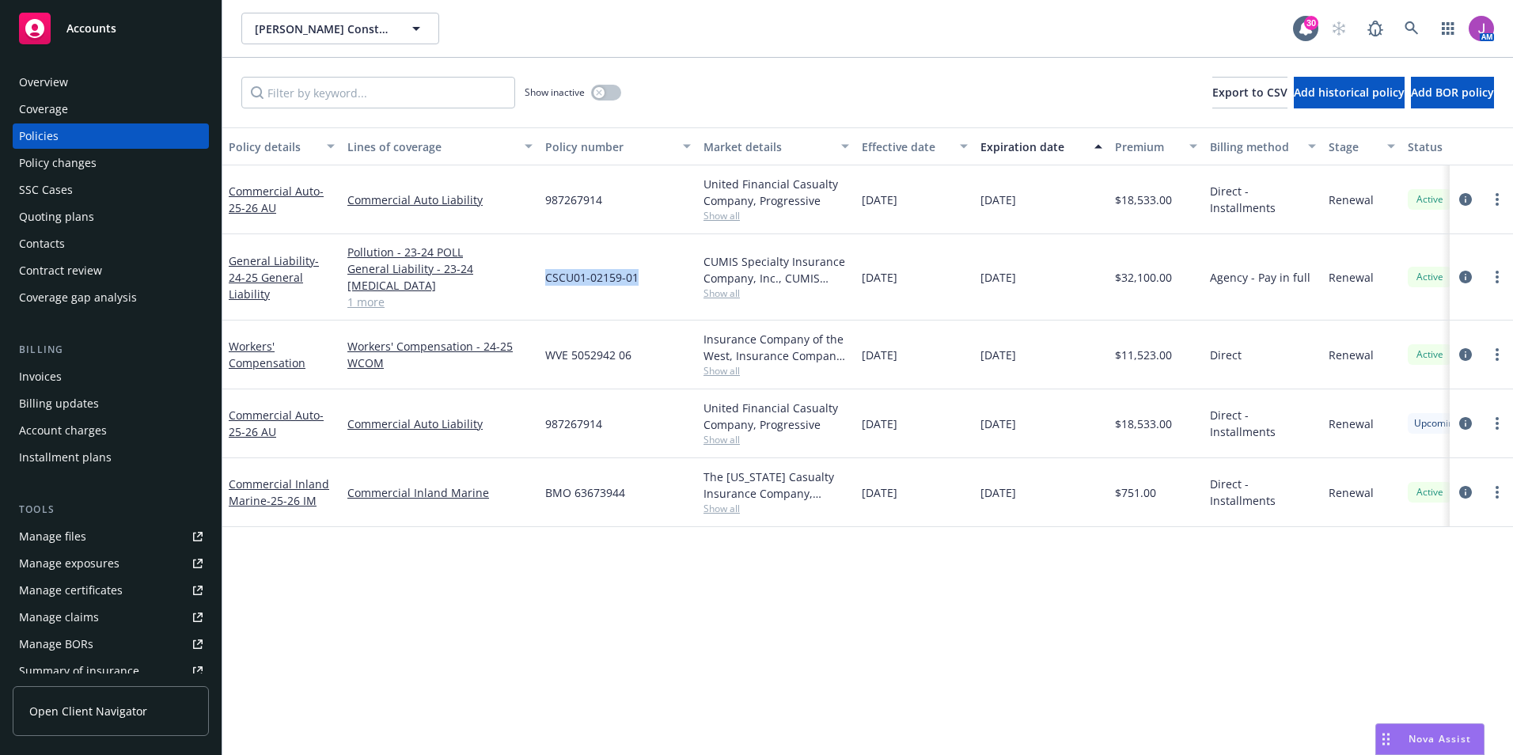
copy span "CSCU01-02159-01"
click at [47, 84] on div "Overview" at bounding box center [43, 82] width 49 height 25
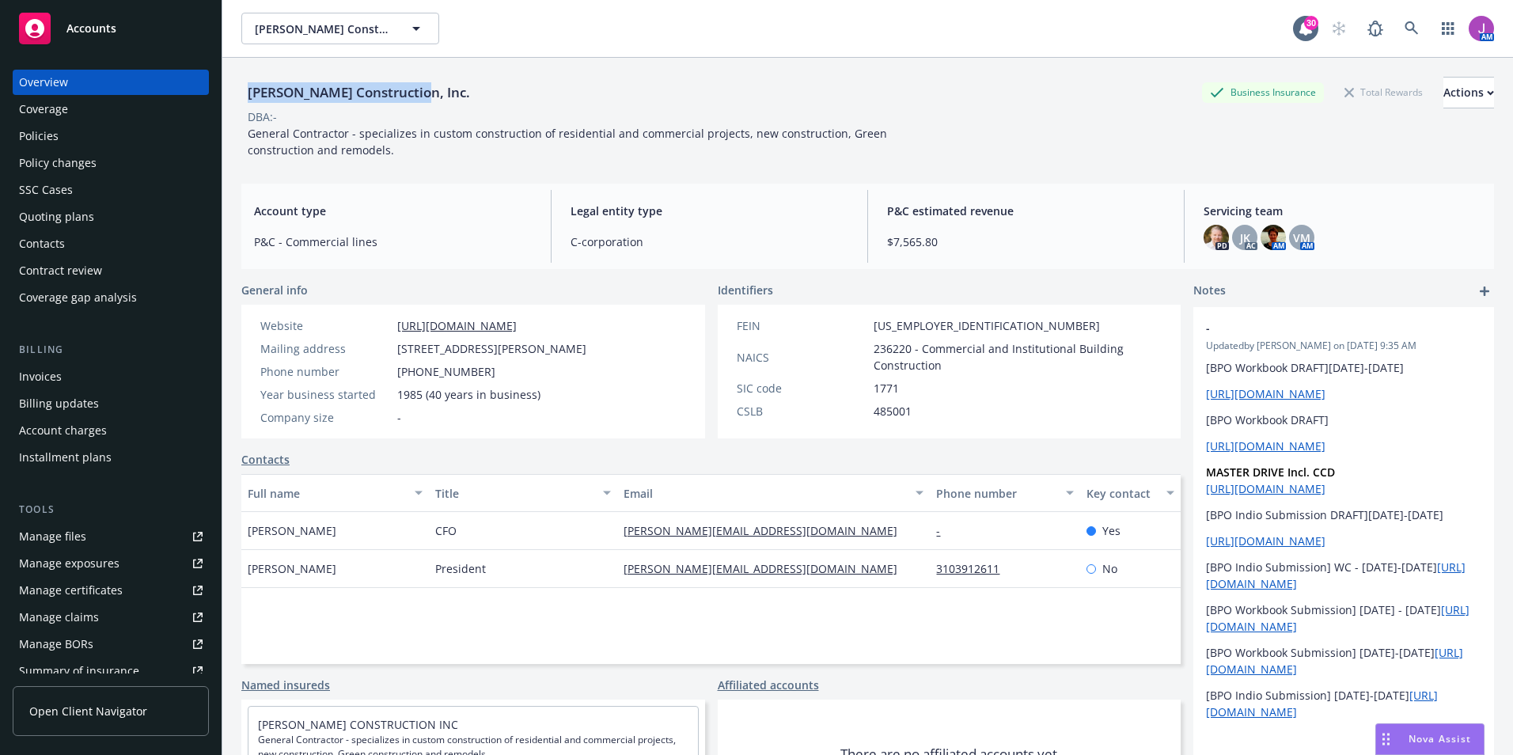
drag, startPoint x: 245, startPoint y: 96, endPoint x: 438, endPoint y: 91, distance: 192.3
click at [438, 91] on div "[PERSON_NAME] Construction, Inc. Business Insurance Total Rewards Actions" at bounding box center [867, 93] width 1252 height 32
click at [29, 122] on div "Overview Coverage Policies Policy changes SSC Cases Quoting plans Contacts Cont…" at bounding box center [111, 190] width 196 height 241
click at [68, 124] on div "Policies" at bounding box center [111, 135] width 184 height 25
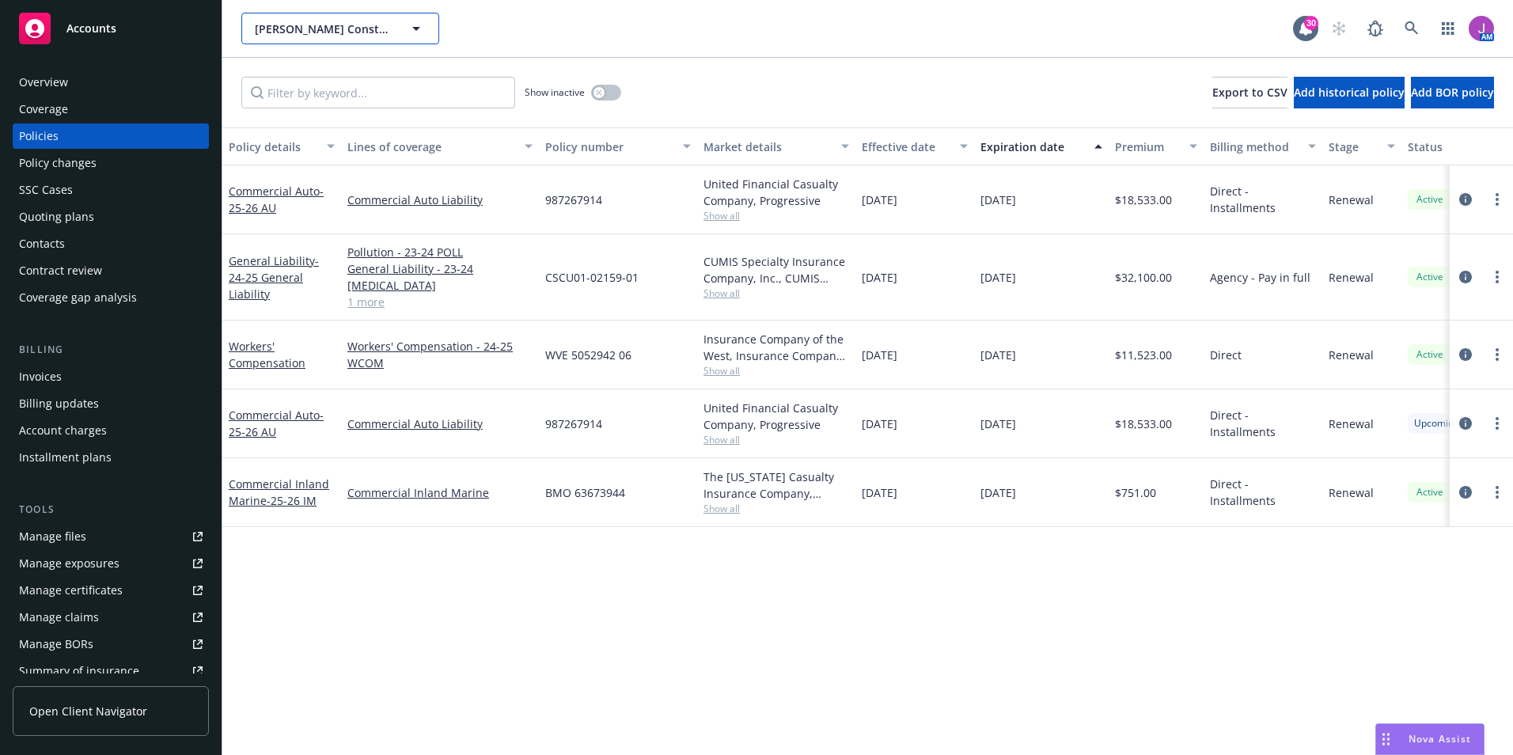
click at [360, 22] on span "[PERSON_NAME] Construction, Inc." at bounding box center [323, 29] width 137 height 17
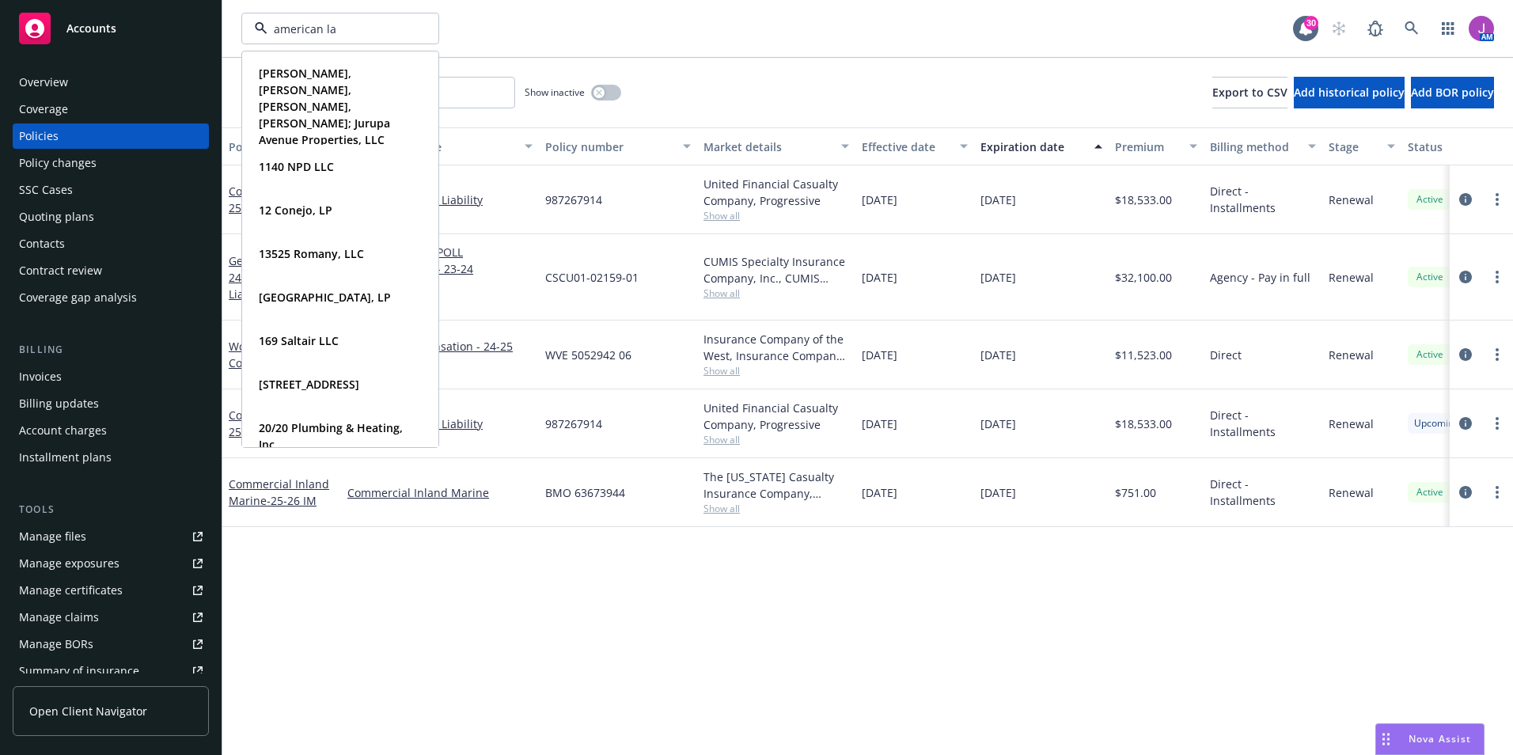
type input "american lan"
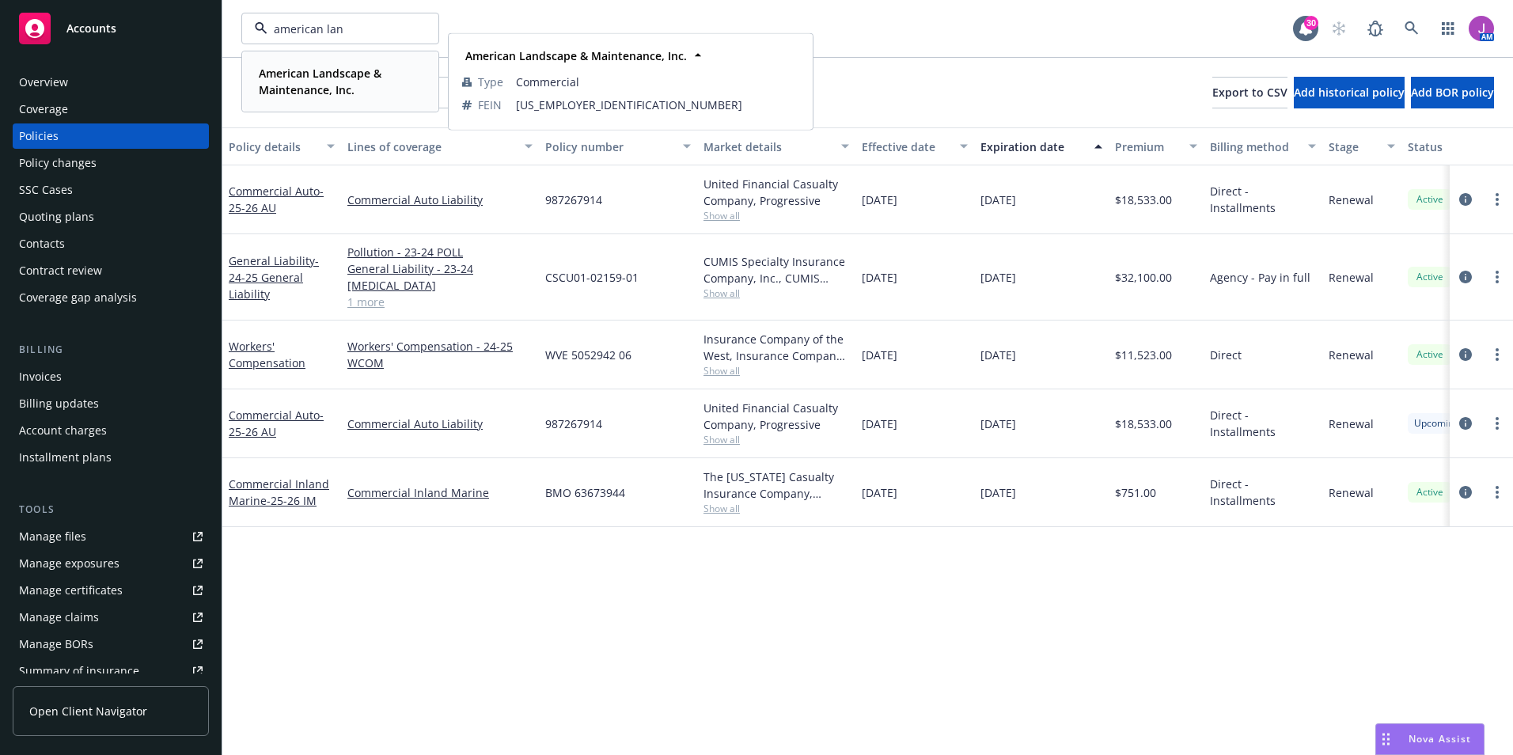
click at [323, 85] on strong "American Landscape & Maintenance, Inc." at bounding box center [320, 82] width 123 height 32
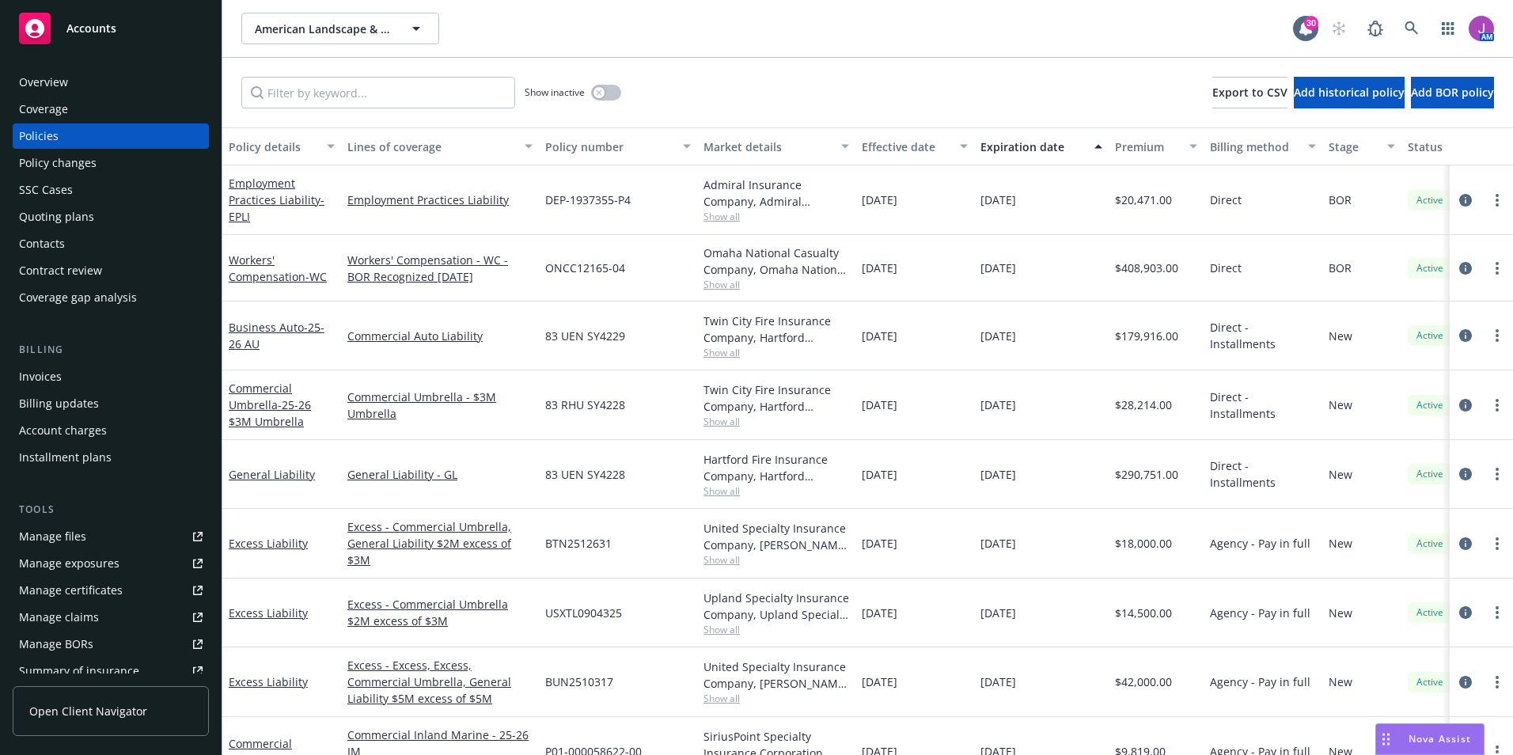
click at [92, 224] on div "Quoting plans" at bounding box center [111, 216] width 184 height 25
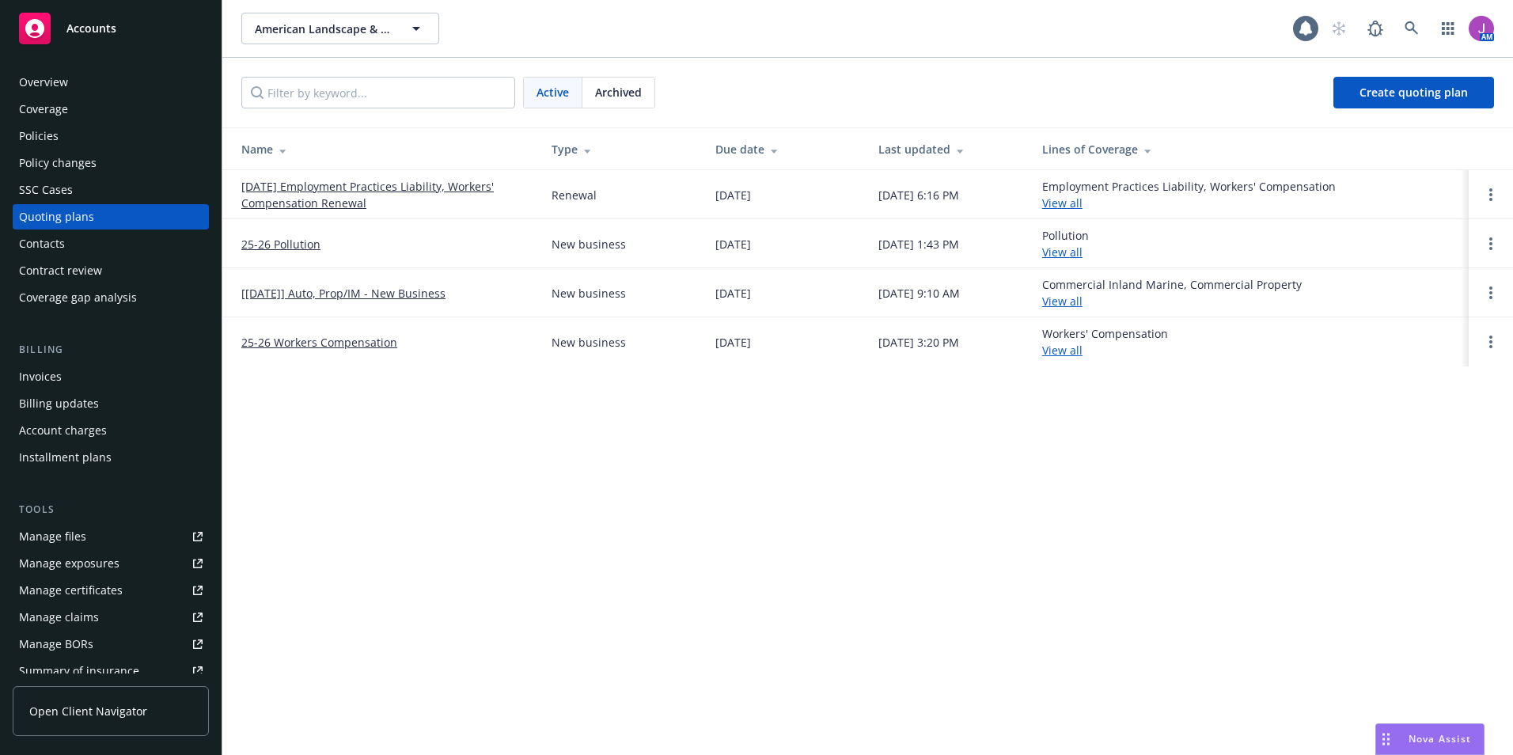
click at [312, 198] on link "[DATE] Employment Practices Liability, Workers' Compensation Renewal" at bounding box center [383, 194] width 285 height 33
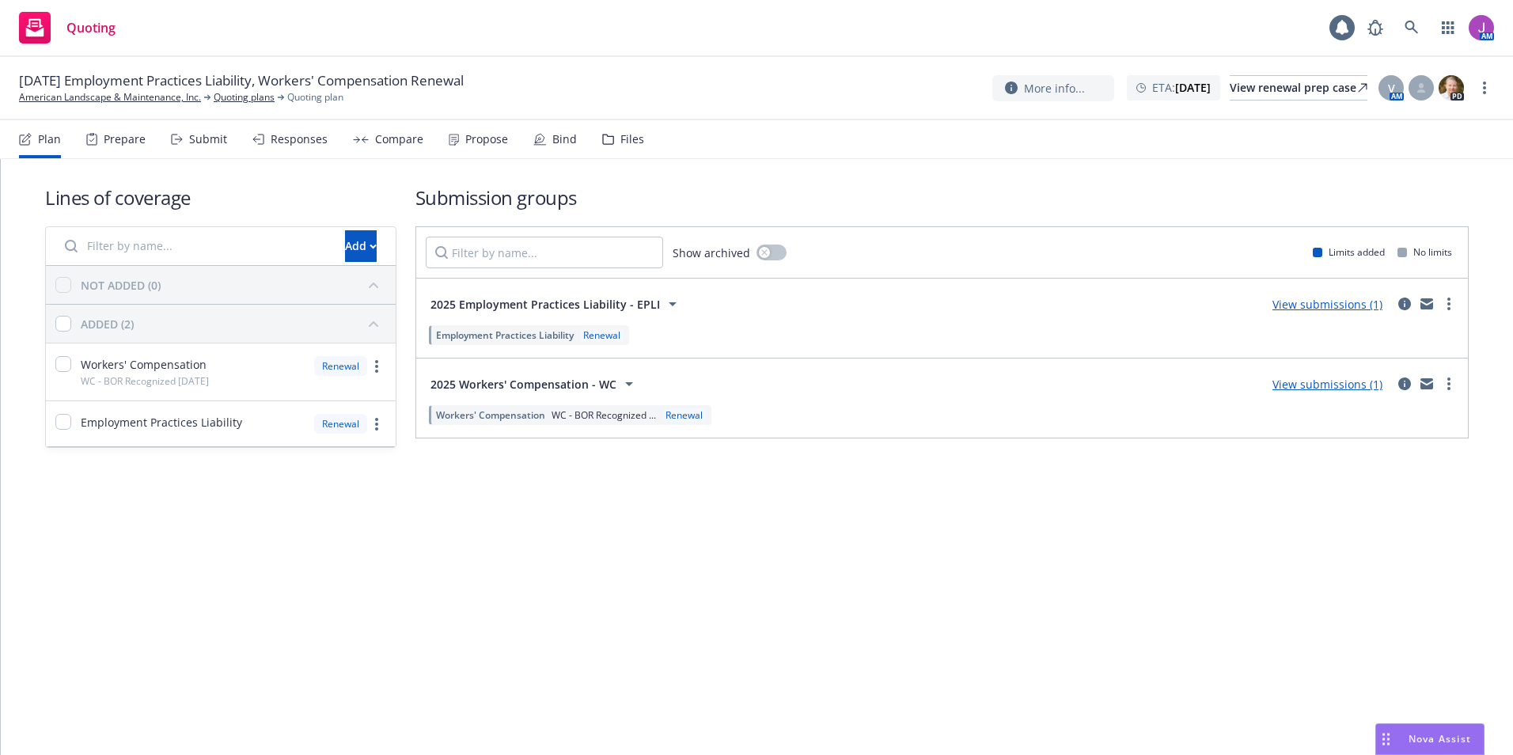
click at [649, 141] on nav "Plan Prepare Submit Responses Compare Propose Bind Files" at bounding box center [756, 139] width 1475 height 38
click at [627, 140] on div "Files" at bounding box center [632, 139] width 24 height 13
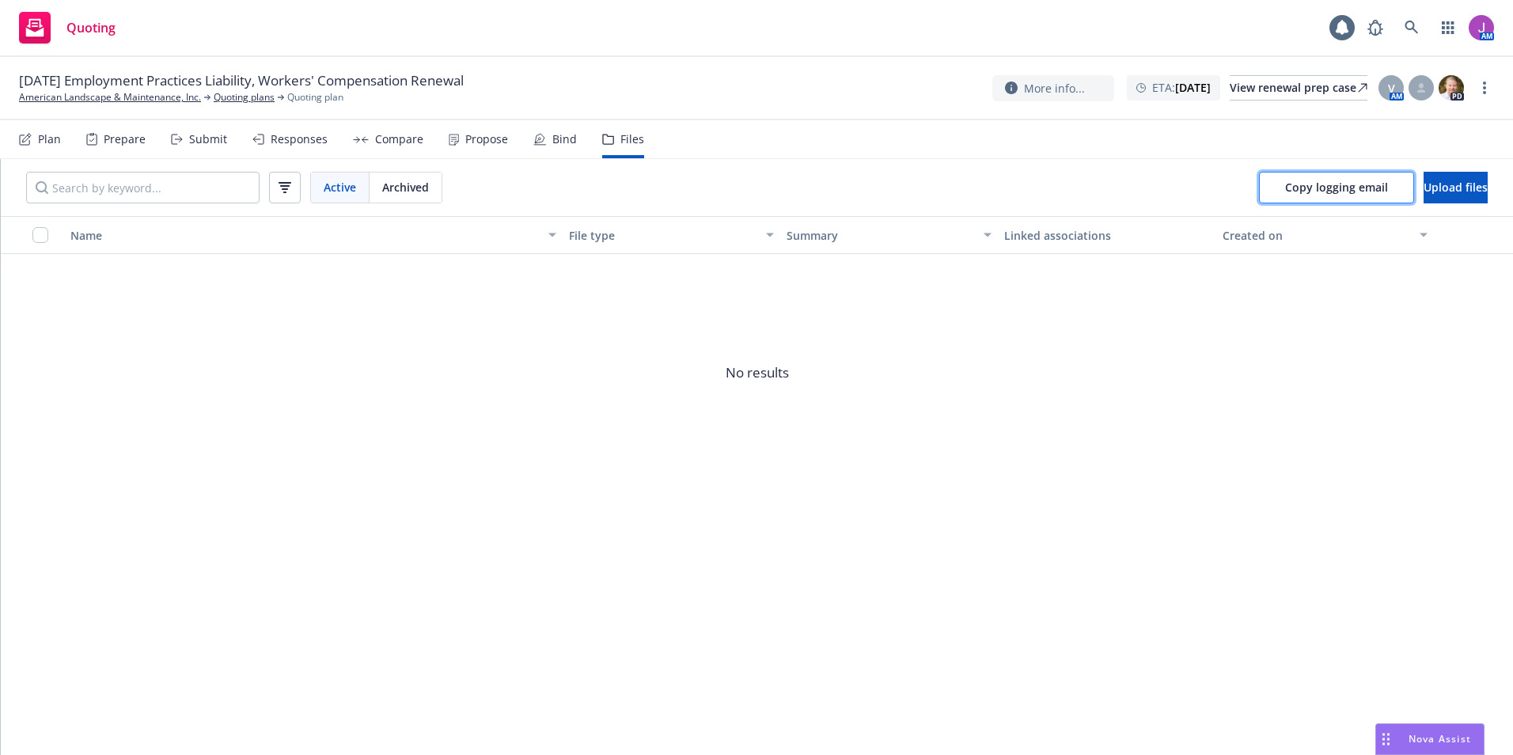
click at [1296, 187] on span "Copy logging email" at bounding box center [1336, 187] width 103 height 15
drag, startPoint x: 1260, startPoint y: 193, endPoint x: 1246, endPoint y: 193, distance: 13.5
click at [1285, 193] on span "Copy logging email" at bounding box center [1336, 187] width 103 height 15
click at [1256, 90] on div "View renewal prep case" at bounding box center [1299, 88] width 138 height 24
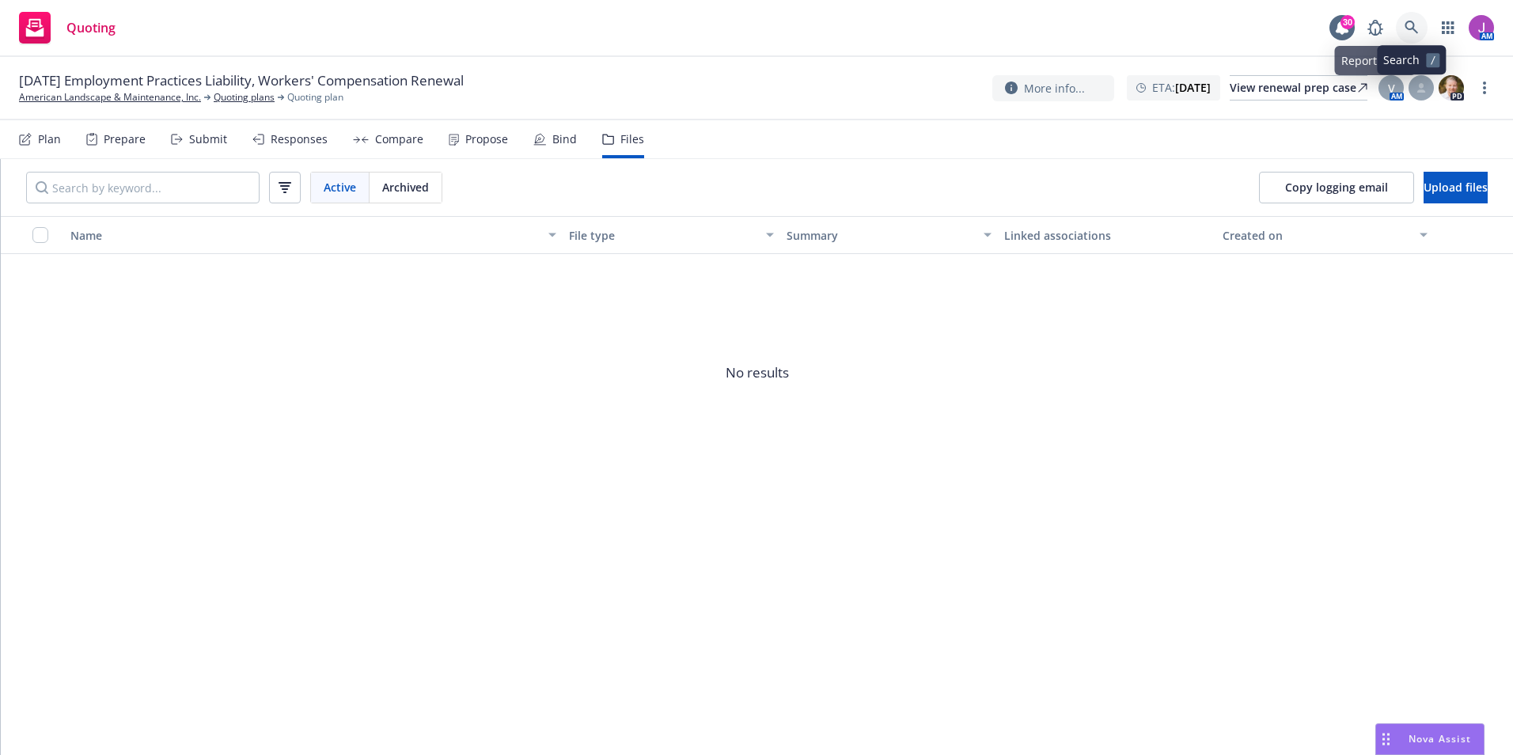
click at [1413, 26] on icon at bounding box center [1411, 28] width 14 height 14
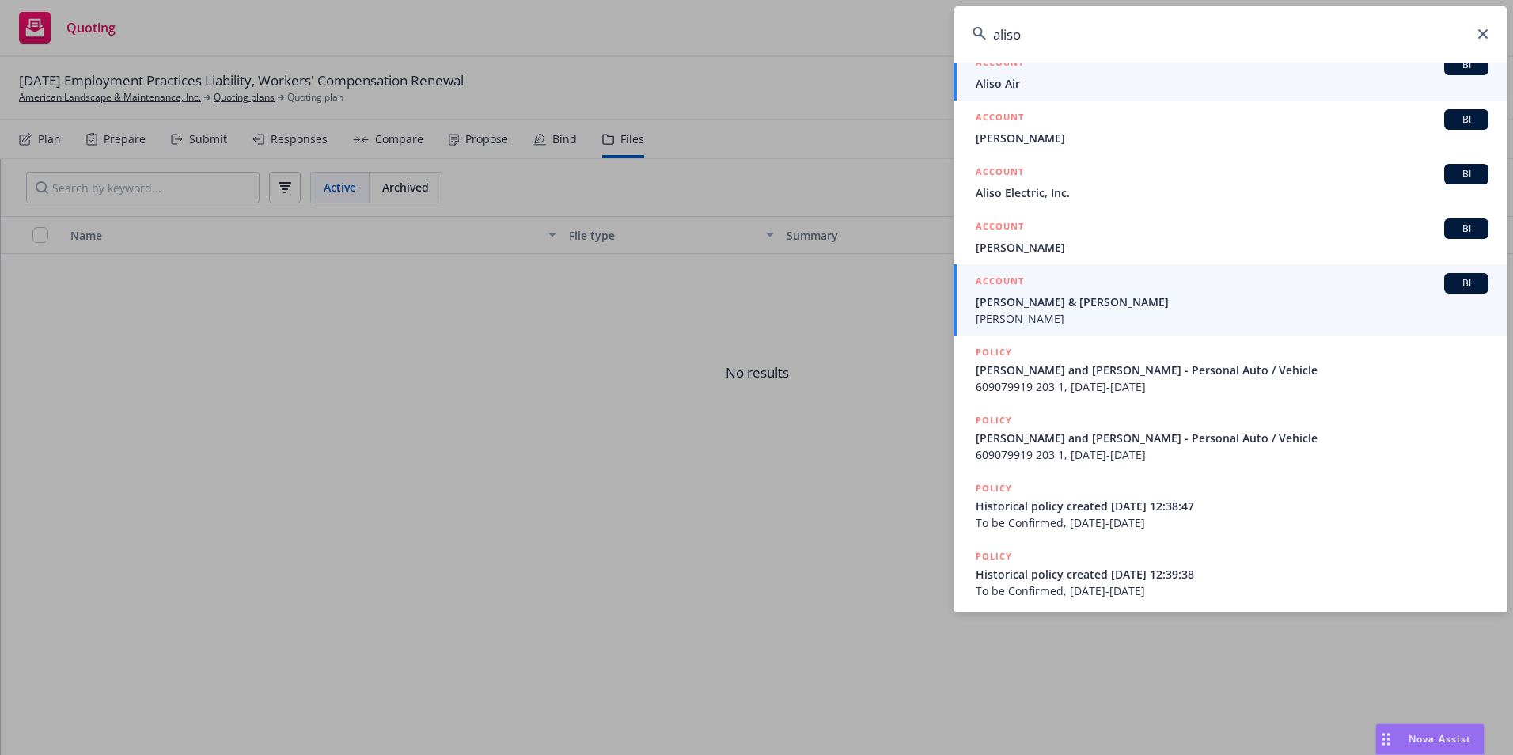
scroll to position [79, 0]
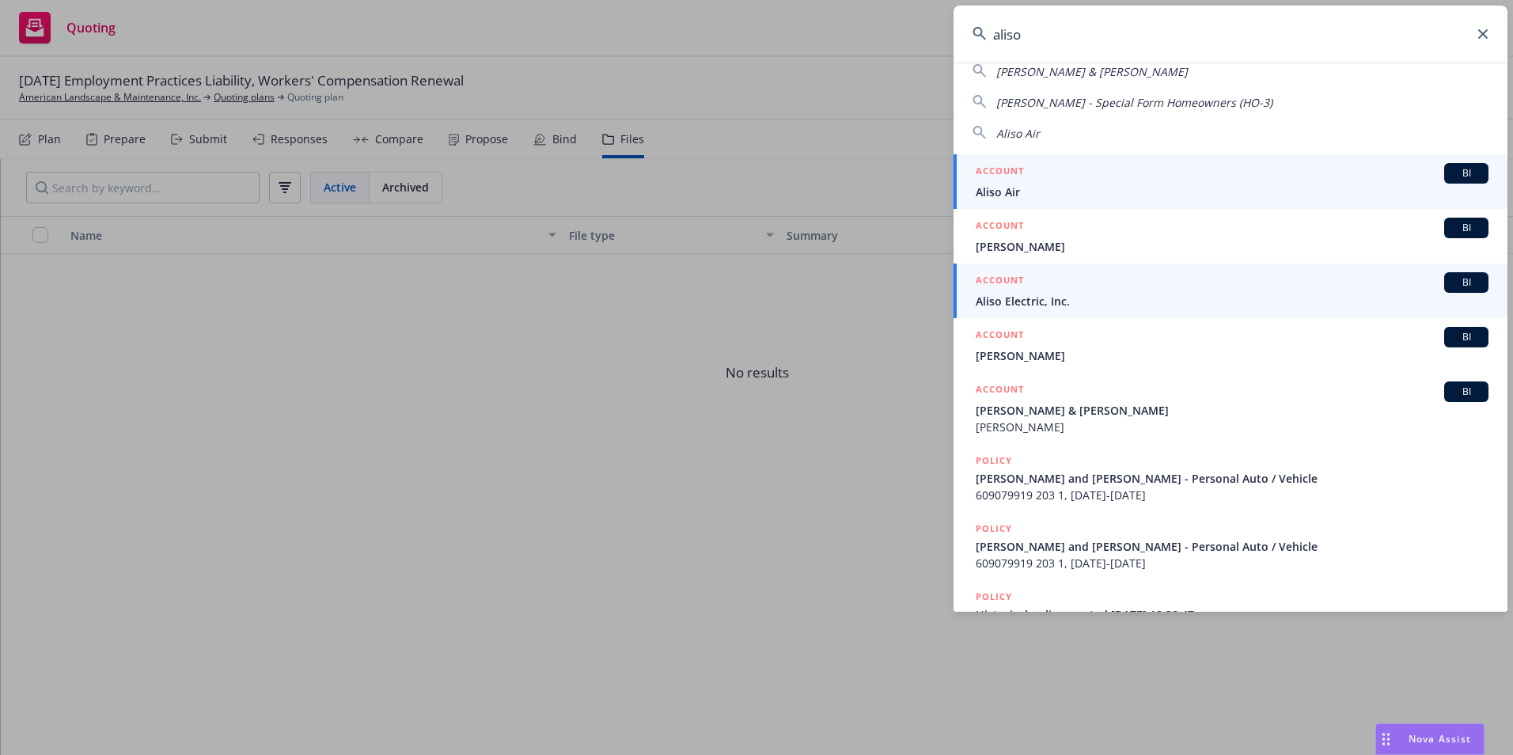
type input "aliso"
click at [1028, 297] on span "Aliso Electric, Inc." at bounding box center [1232, 301] width 513 height 17
